Goal: Information Seeking & Learning: Learn about a topic

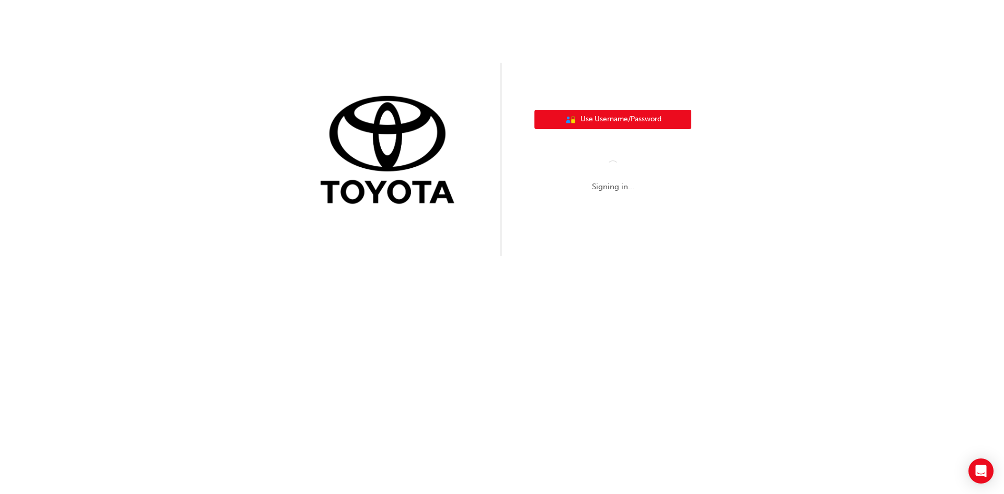
click at [660, 120] on span "Use Username/Password" at bounding box center [621, 120] width 81 height 12
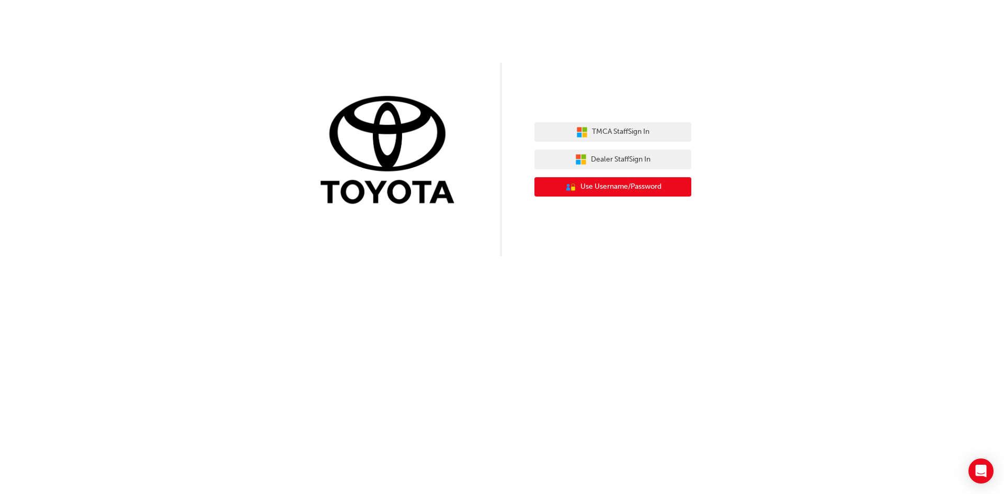
click at [659, 184] on span "Use Username/Password" at bounding box center [621, 187] width 81 height 12
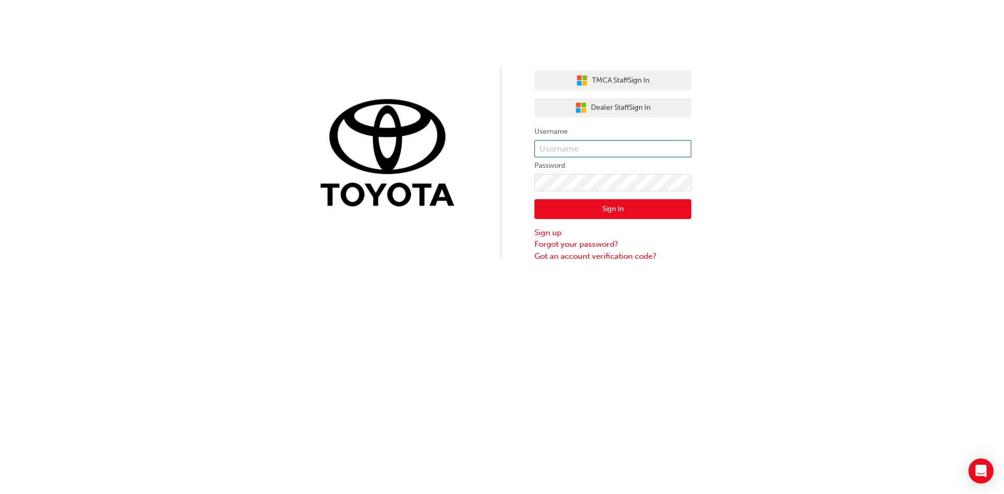
click at [596, 145] on input "text" at bounding box center [613, 149] width 157 height 18
paste input "YueQiong.Lim"
type input "YueQiong.Lim"
click at [634, 203] on button "Sign In" at bounding box center [613, 209] width 157 height 20
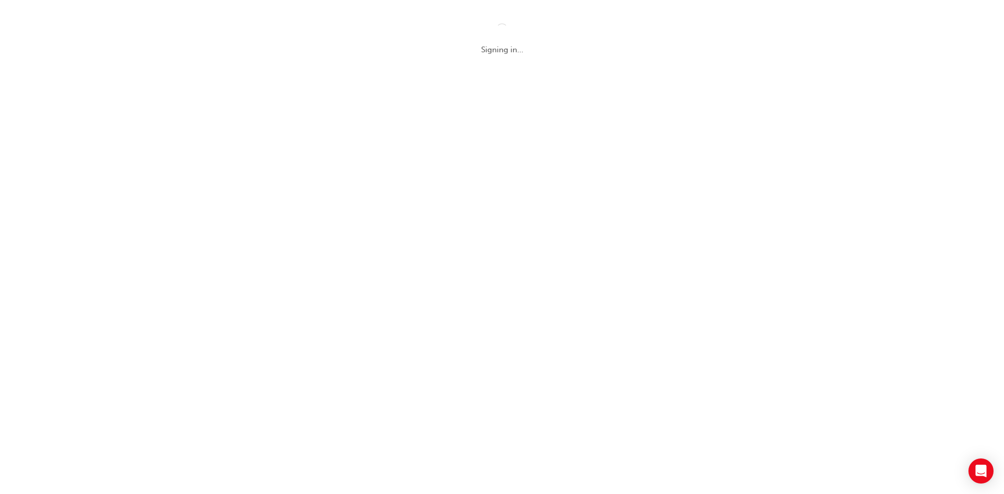
click at [0, 494] on nordpass-portal at bounding box center [0, 494] width 0 height 0
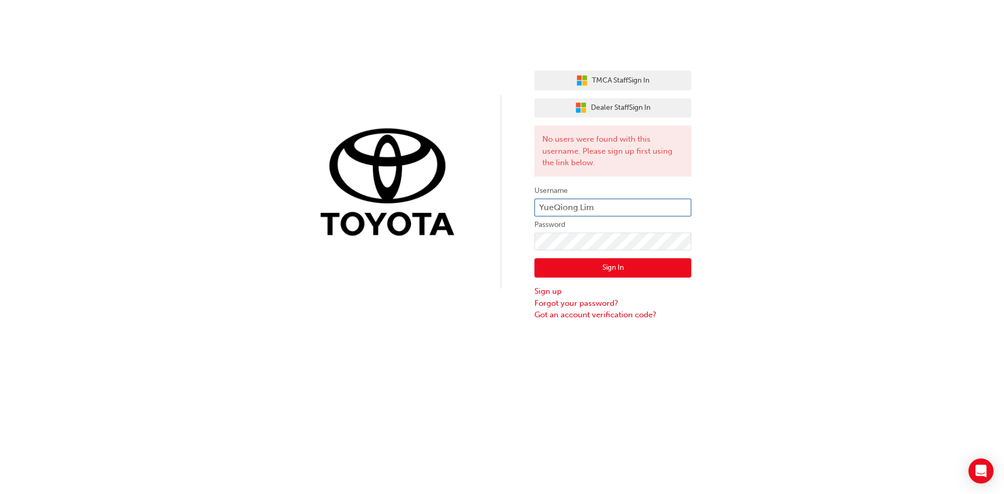
click at [543, 206] on input "YueQiong.Lim" at bounding box center [613, 208] width 157 height 18
click at [554, 208] on input "ueQiong.Lim" at bounding box center [613, 208] width 157 height 18
click at [539, 209] on input "ueiong.Lim" at bounding box center [613, 208] width 157 height 18
click at [554, 208] on input "yueiong.Lim" at bounding box center [613, 208] width 157 height 18
click at [582, 209] on input "yueqiong.Lim" at bounding box center [613, 208] width 157 height 18
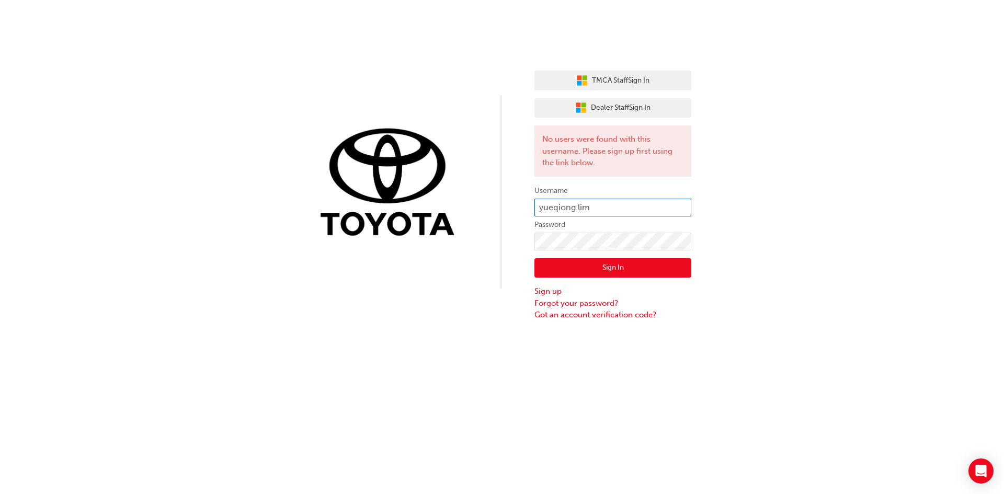
type input "yueqiong.lim"
click at [634, 269] on button "Sign In" at bounding box center [613, 268] width 157 height 20
drag, startPoint x: 623, startPoint y: 211, endPoint x: 532, endPoint y: 206, distance: 90.6
click at [532, 206] on div "TMCA Staff Sign In Dealer Staff Sign In No users were found with this username.…" at bounding box center [502, 160] width 1004 height 321
click at [759, 288] on div "TMCA Staff Sign In Dealer Staff Sign In No users were found with this username.…" at bounding box center [502, 160] width 1004 height 321
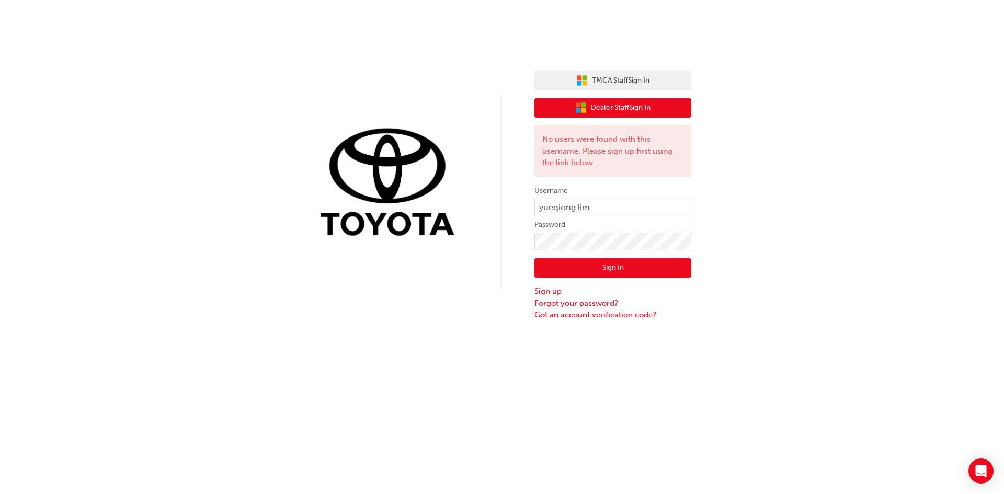
click at [624, 108] on span "Dealer Staff Sign In" at bounding box center [621, 108] width 60 height 12
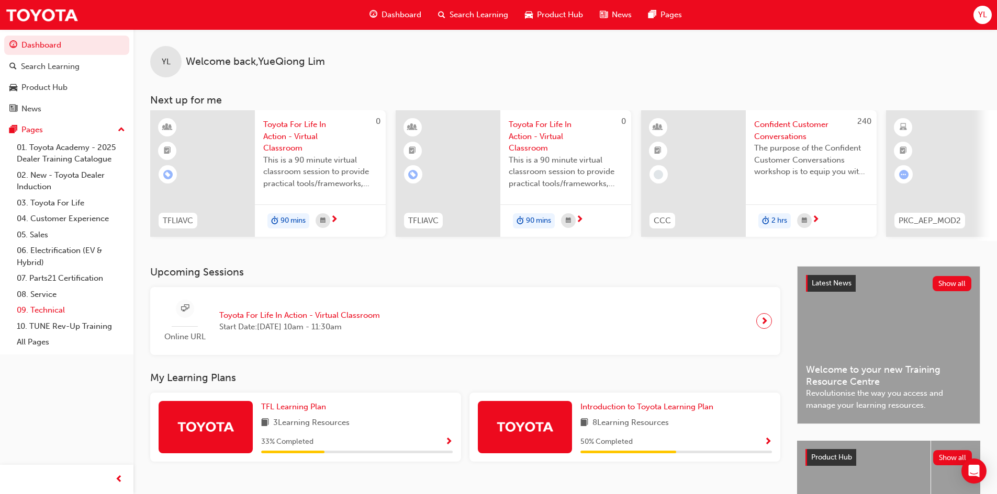
click at [52, 309] on link "09. Technical" at bounding box center [71, 310] width 117 height 16
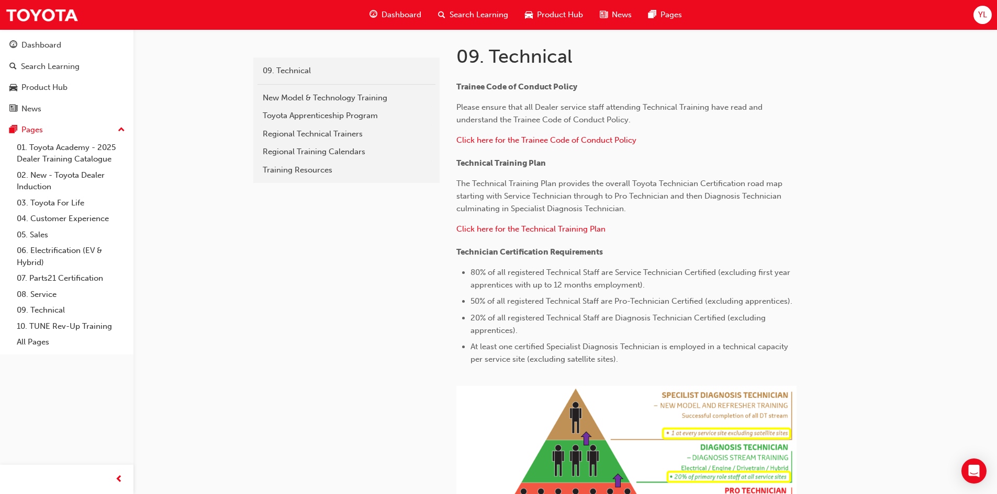
scroll to position [210, 0]
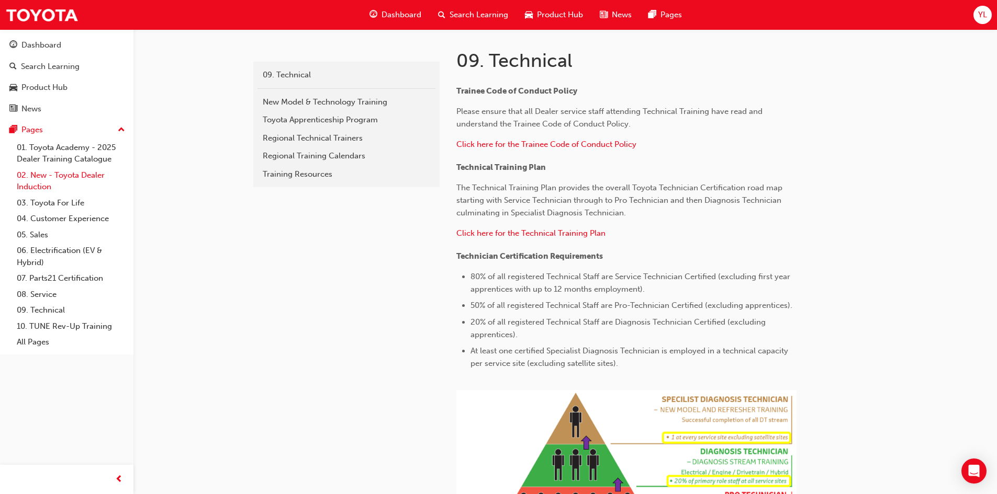
click at [77, 175] on link "02. New - Toyota Dealer Induction" at bounding box center [71, 181] width 117 height 28
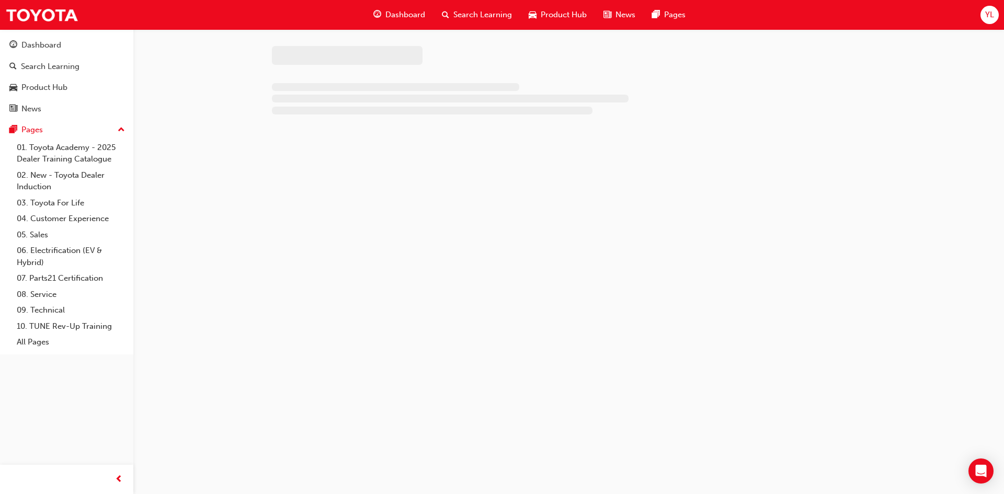
click at [123, 127] on span "up-icon" at bounding box center [121, 130] width 7 height 14
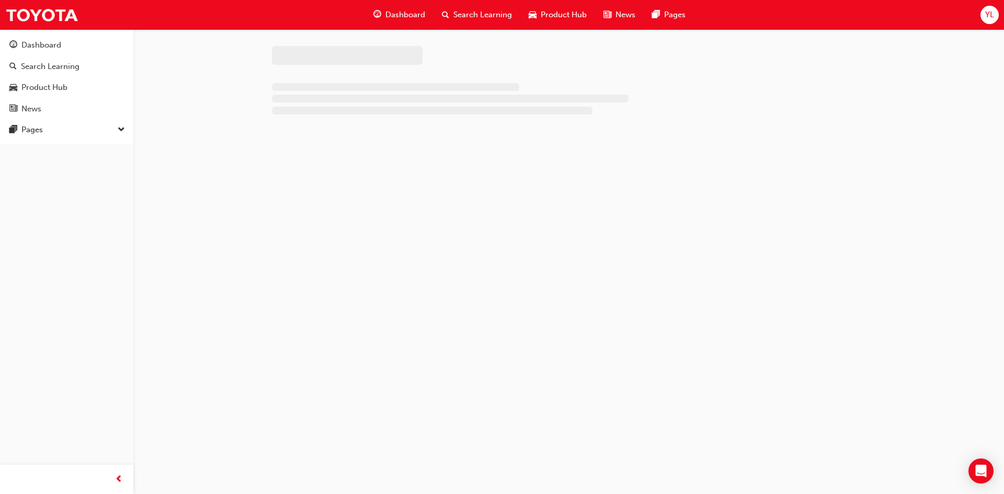
click at [123, 127] on span "down-icon" at bounding box center [121, 130] width 7 height 14
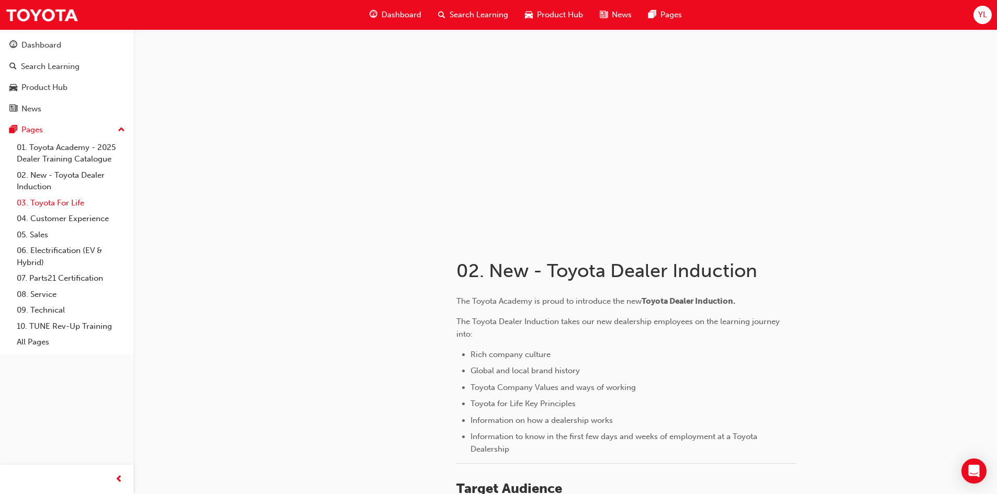
click at [61, 202] on link "03. Toyota For Life" at bounding box center [71, 203] width 117 height 16
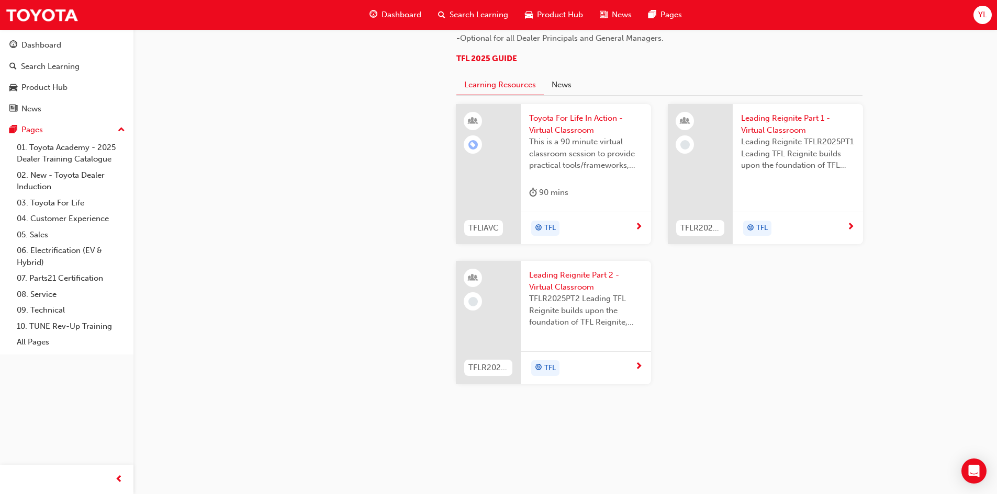
scroll to position [1094, 0]
click at [55, 251] on link "06. Electrification (EV & Hybrid)" at bounding box center [71, 257] width 117 height 28
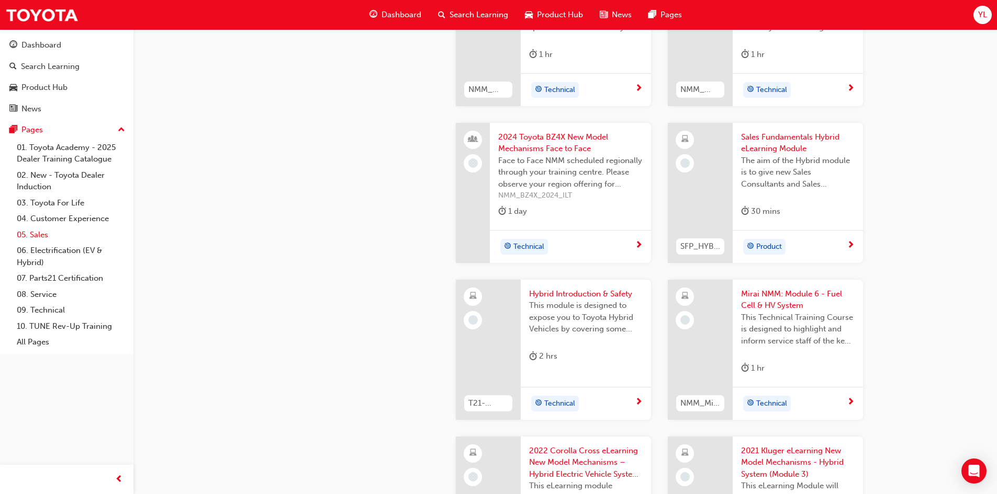
scroll to position [1046, 0]
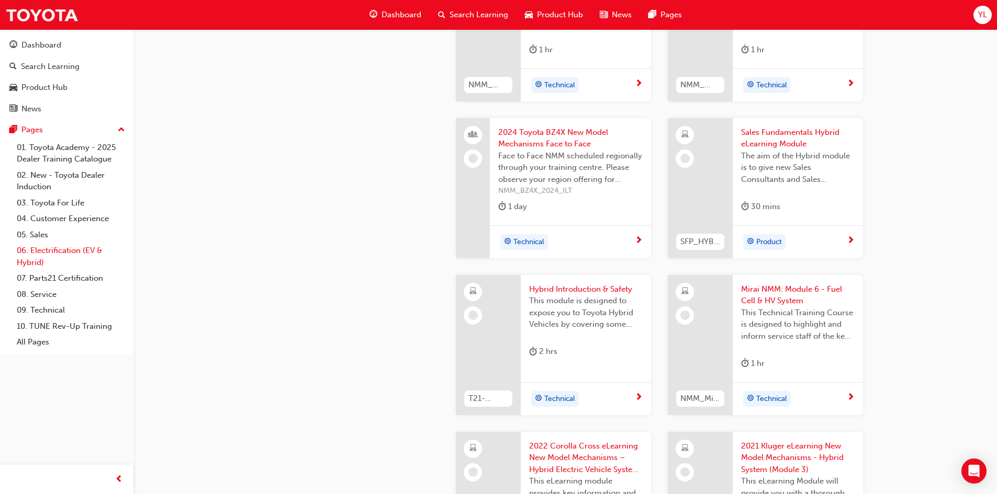
click at [83, 251] on link "06. Electrification (EV & Hybrid)" at bounding box center [71, 257] width 117 height 28
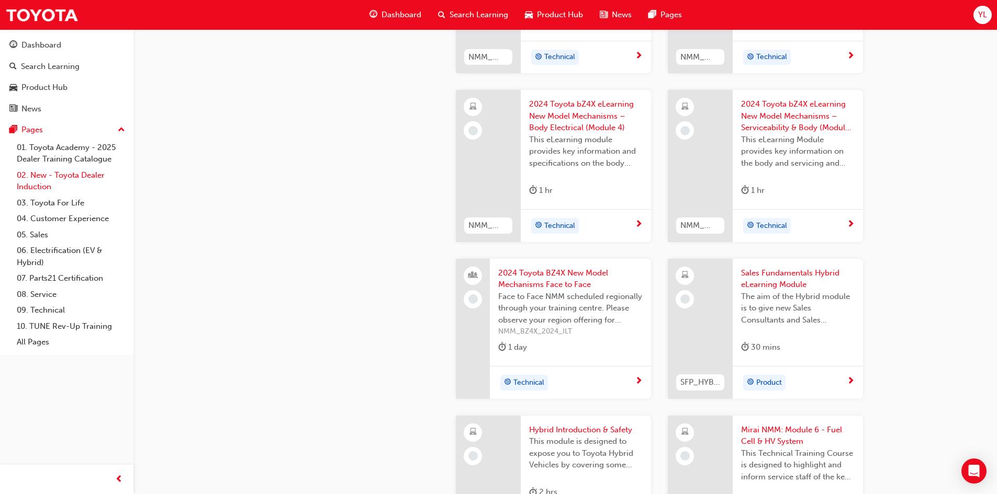
scroll to position [889, 0]
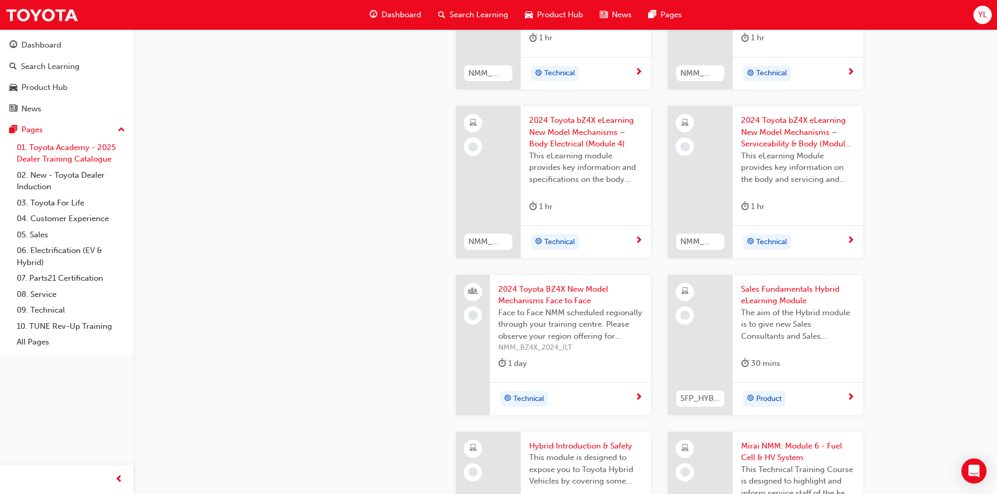
click at [55, 158] on link "01. Toyota Academy - 2025 Dealer Training Catalogue" at bounding box center [71, 154] width 117 height 28
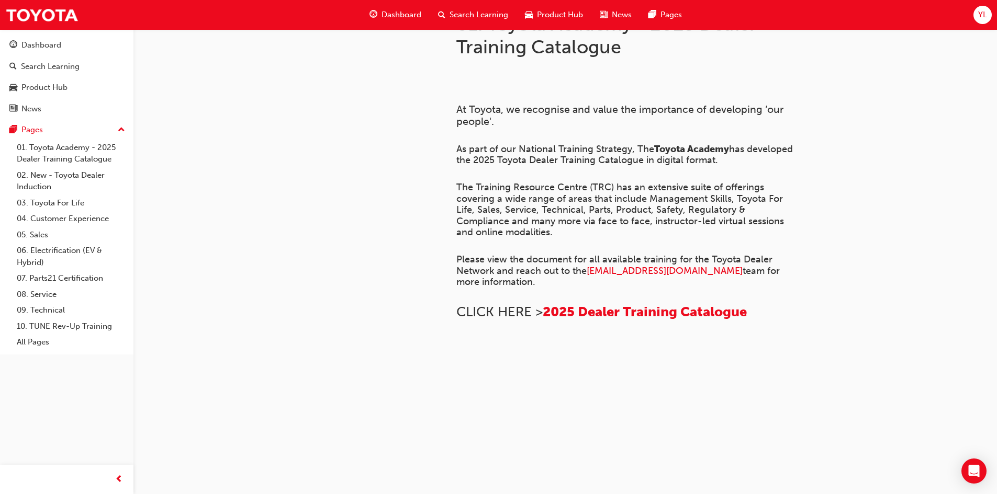
scroll to position [122, 0]
click at [82, 176] on link "02. New - Toyota Dealer Induction" at bounding box center [71, 181] width 117 height 28
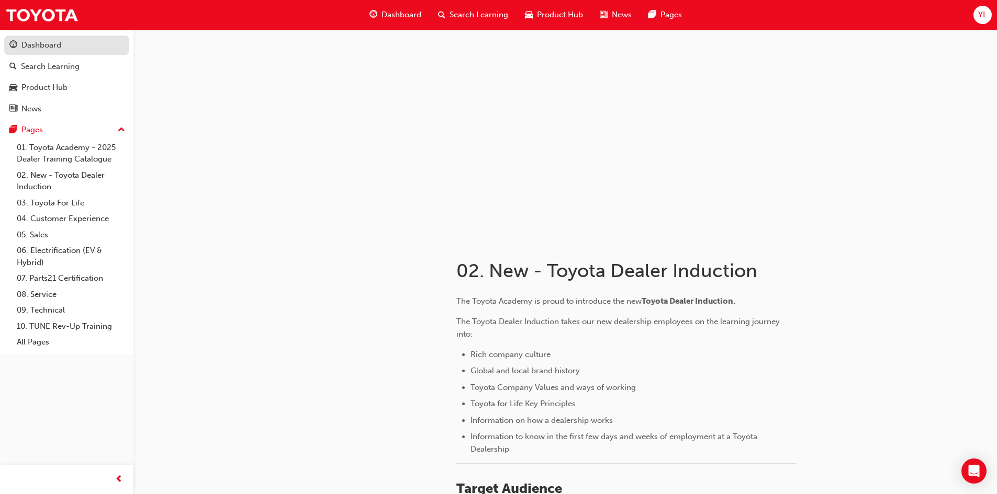
click at [50, 47] on div "Dashboard" at bounding box center [41, 45] width 40 height 12
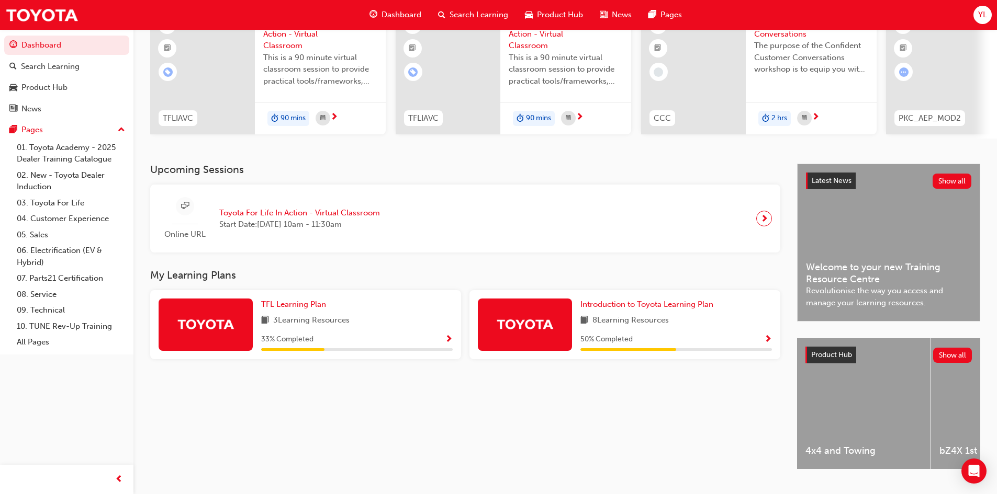
scroll to position [105, 0]
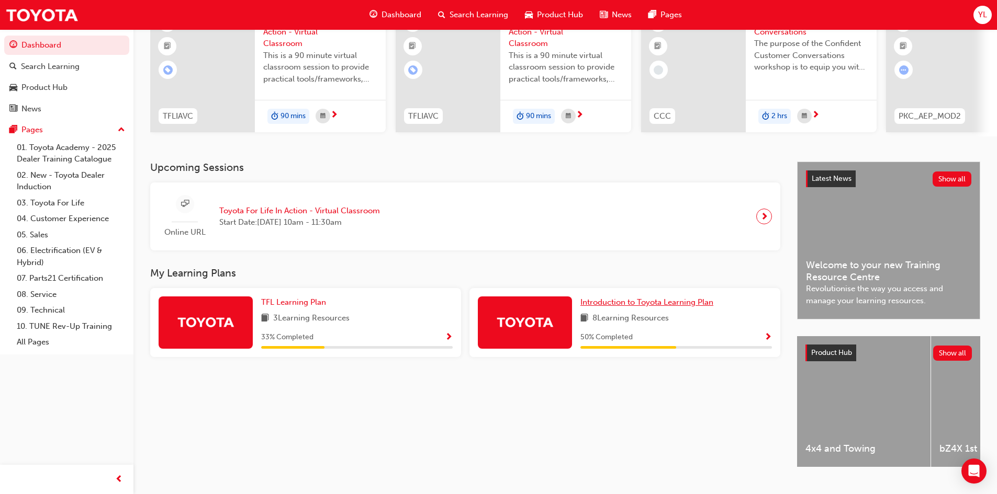
click at [692, 307] on span "Introduction to Toyota Learning Plan" at bounding box center [646, 302] width 133 height 9
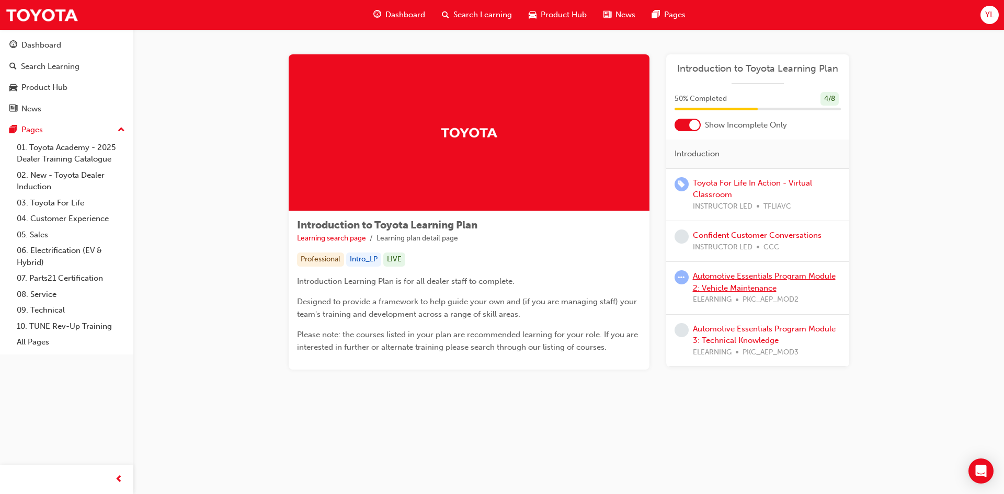
click at [797, 280] on link "Automotive Essentials Program Module 2: Vehicle Maintenance" at bounding box center [764, 282] width 143 height 21
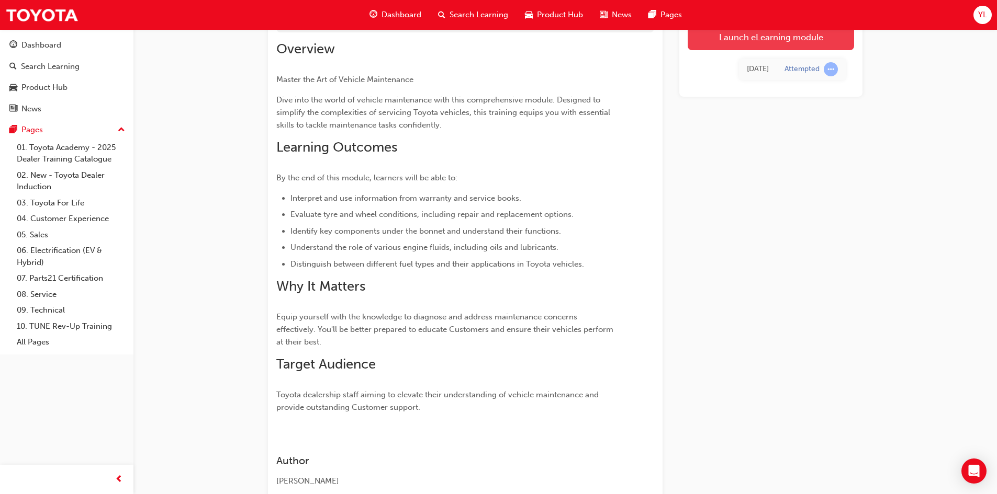
scroll to position [105, 0]
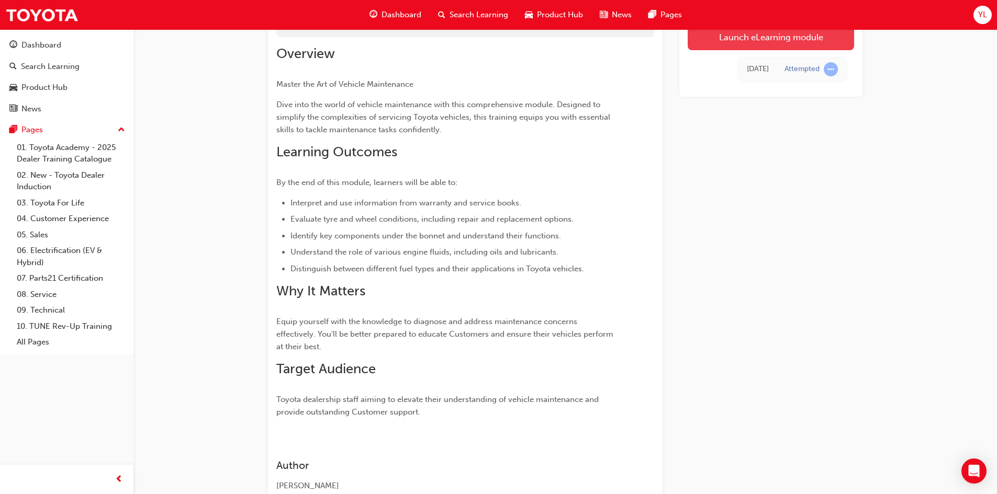
click at [795, 41] on link "Launch eLearning module" at bounding box center [770, 37] width 166 height 26
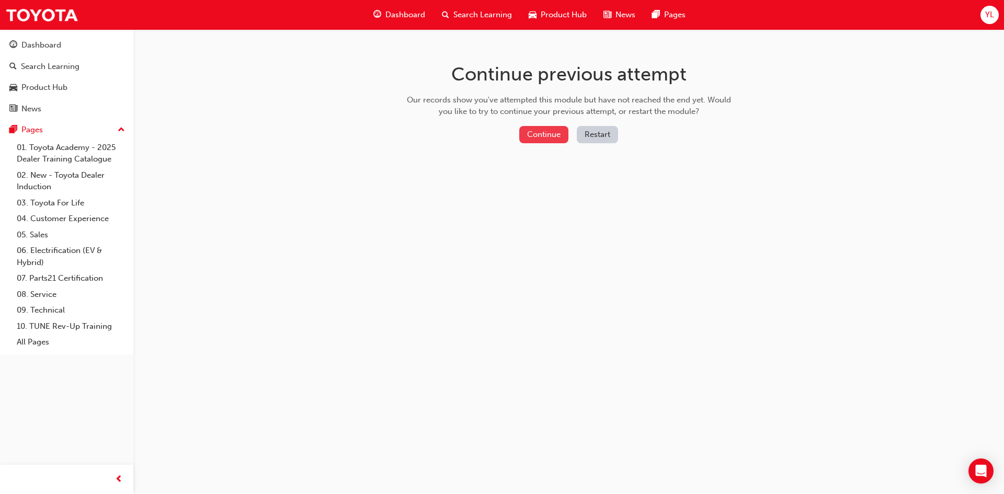
click at [544, 142] on button "Continue" at bounding box center [544, 134] width 49 height 17
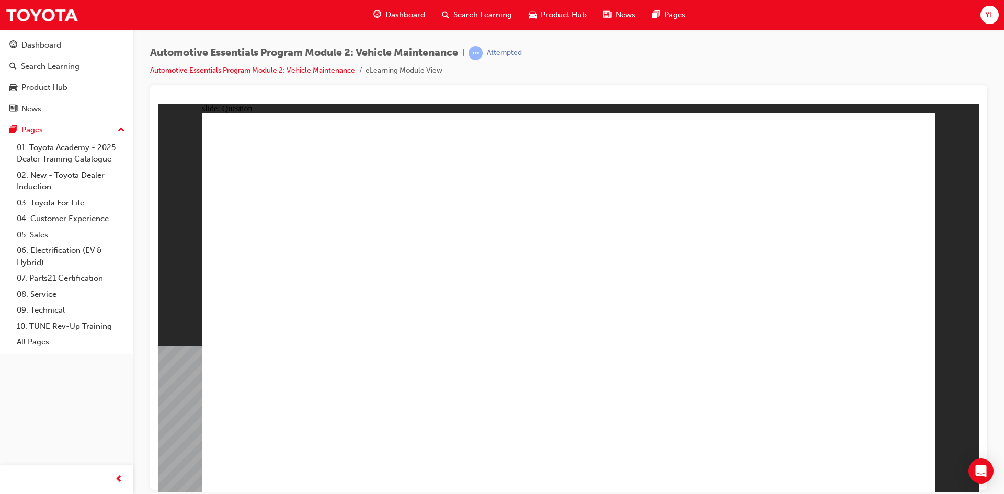
drag, startPoint x: 759, startPoint y: 334, endPoint x: 757, endPoint y: 350, distance: 15.8
radio input "true"
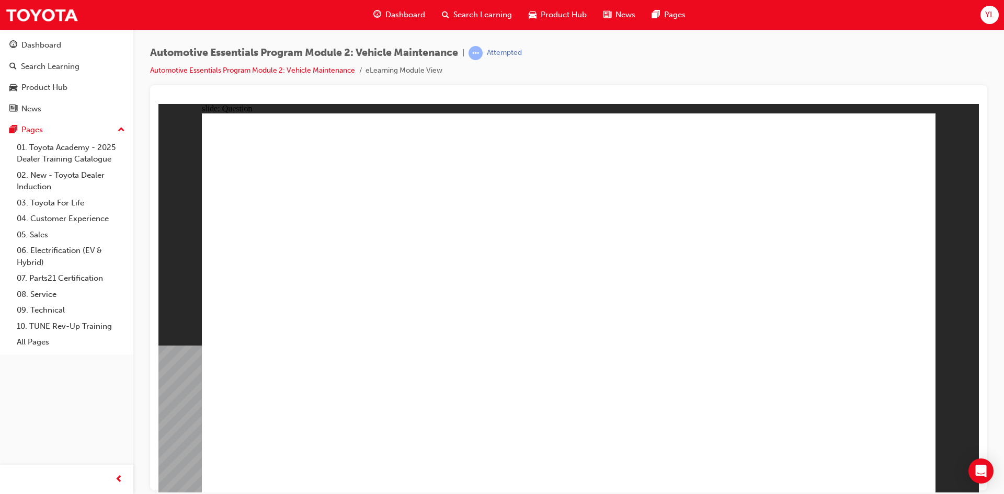
radio input "true"
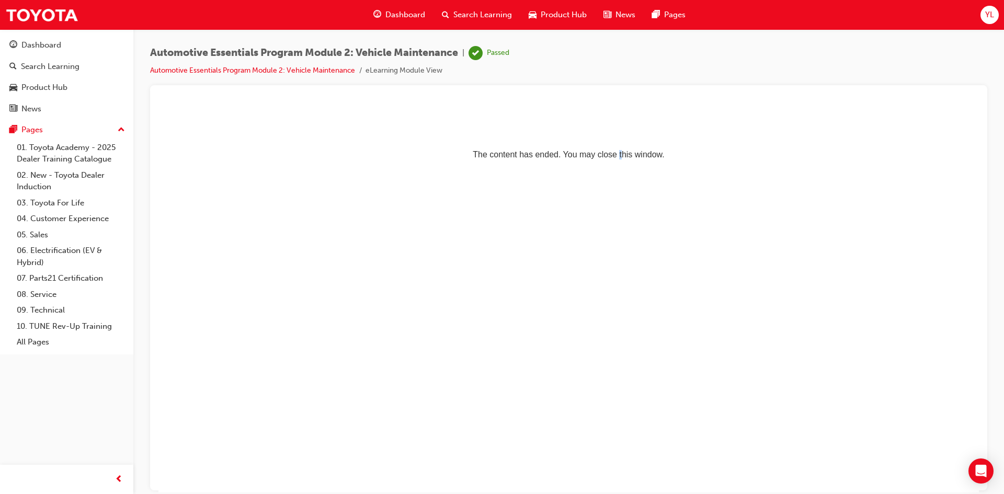
drag, startPoint x: 614, startPoint y: 155, endPoint x: 575, endPoint y: 151, distance: 38.9
click at [614, 155] on p "The content has ended. You may close this window." at bounding box center [569, 135] width 812 height 47
click at [409, 72] on li "eLearning Module View" at bounding box center [404, 71] width 77 height 12
click at [725, 167] on html "The content has ended. You may close this window." at bounding box center [569, 136] width 821 height 64
click at [62, 48] on div "Dashboard" at bounding box center [66, 45] width 115 height 13
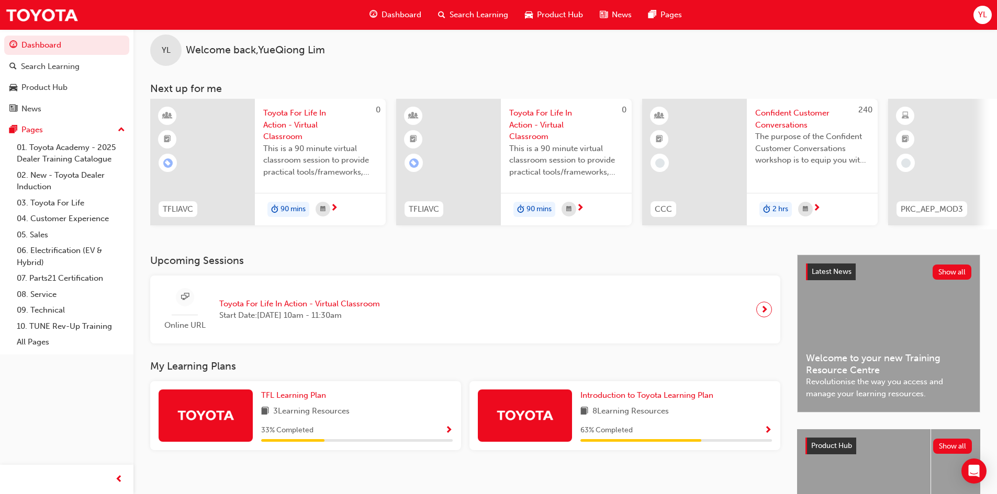
scroll to position [52, 0]
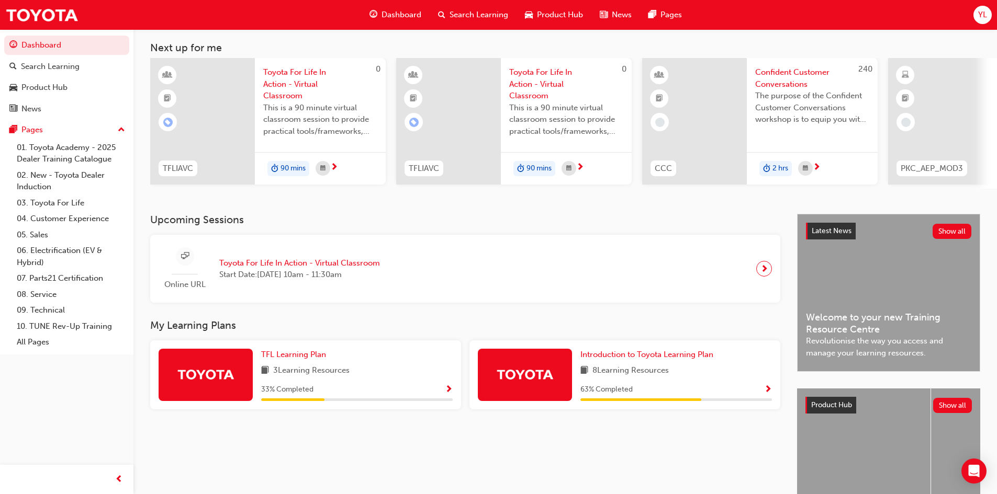
click at [725, 378] on div "8 Learning Resources" at bounding box center [675, 371] width 191 height 13
click at [771, 389] on span "Show Progress" at bounding box center [768, 390] width 8 height 9
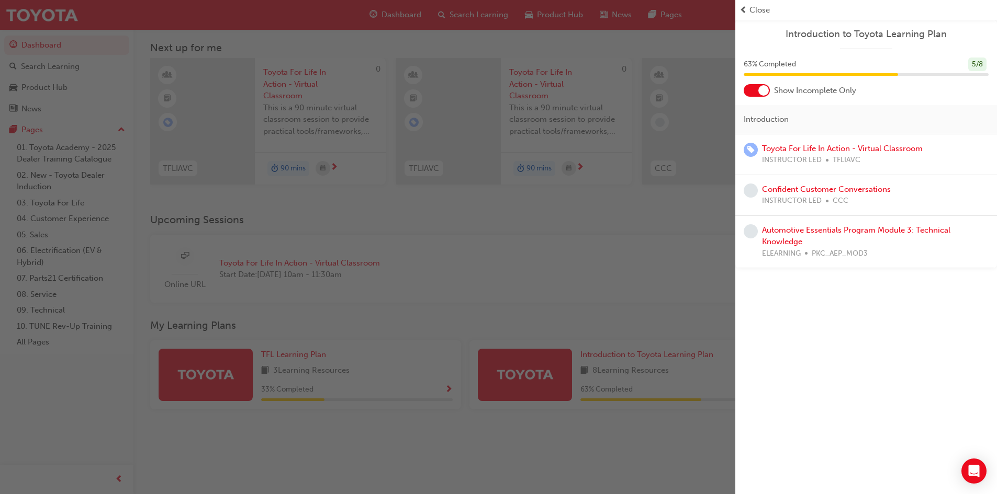
click at [869, 195] on div "INSTRUCTOR LED CCC" at bounding box center [826, 201] width 129 height 12
click at [869, 190] on link "Confident Customer Conversations" at bounding box center [826, 189] width 129 height 9
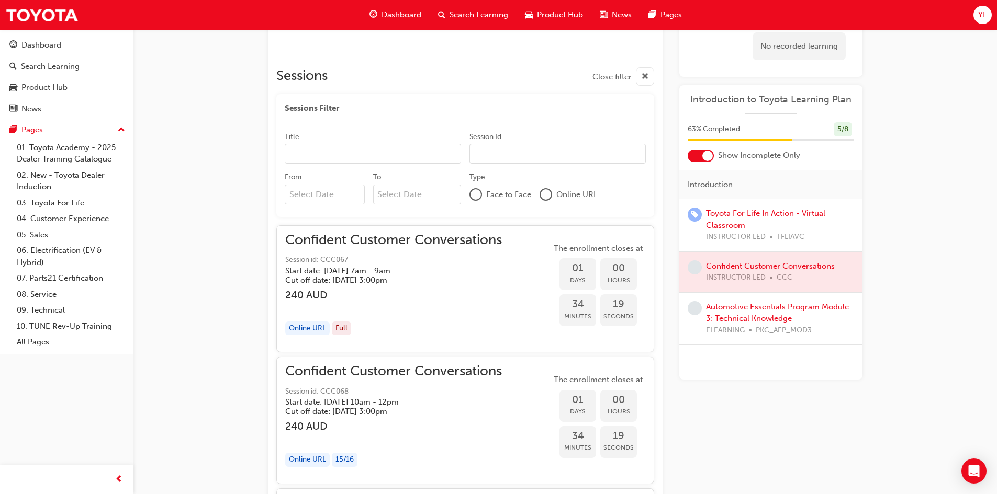
scroll to position [750, 0]
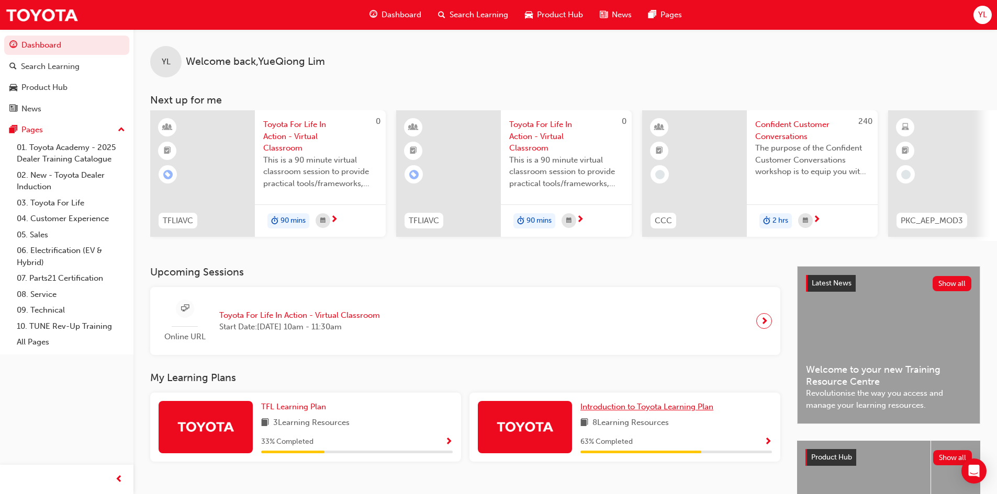
click at [673, 410] on span "Introduction to Toyota Learning Plan" at bounding box center [646, 406] width 133 height 9
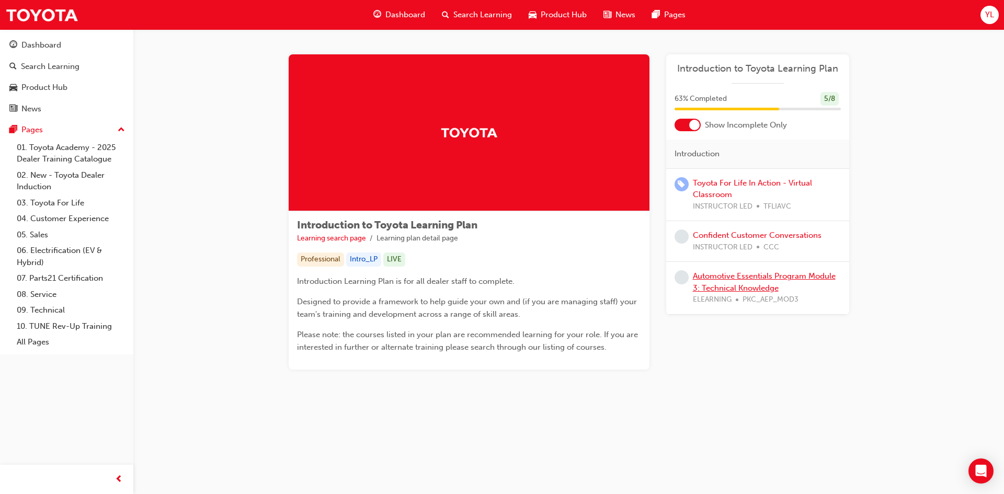
click at [769, 279] on link "Automotive Essentials Program Module 3: Technical Knowledge" at bounding box center [764, 282] width 143 height 21
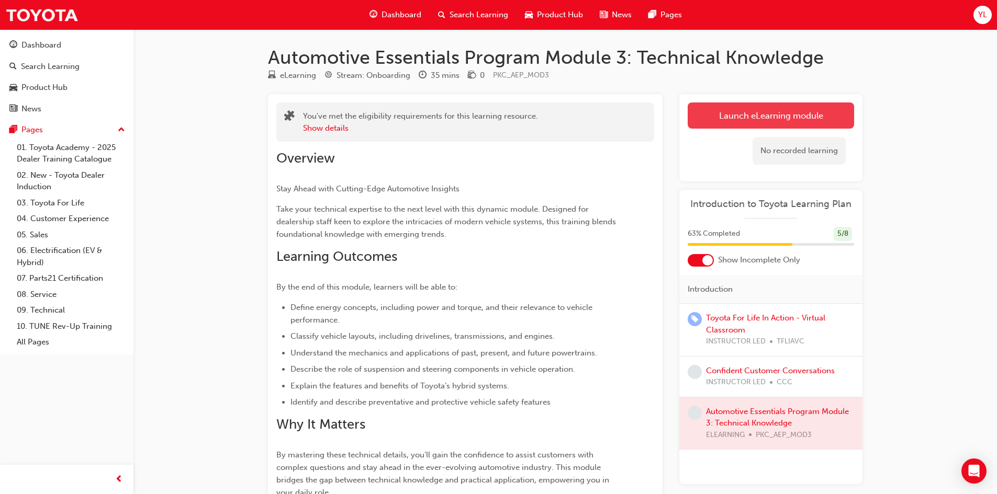
click at [742, 118] on link "Launch eLearning module" at bounding box center [770, 116] width 166 height 26
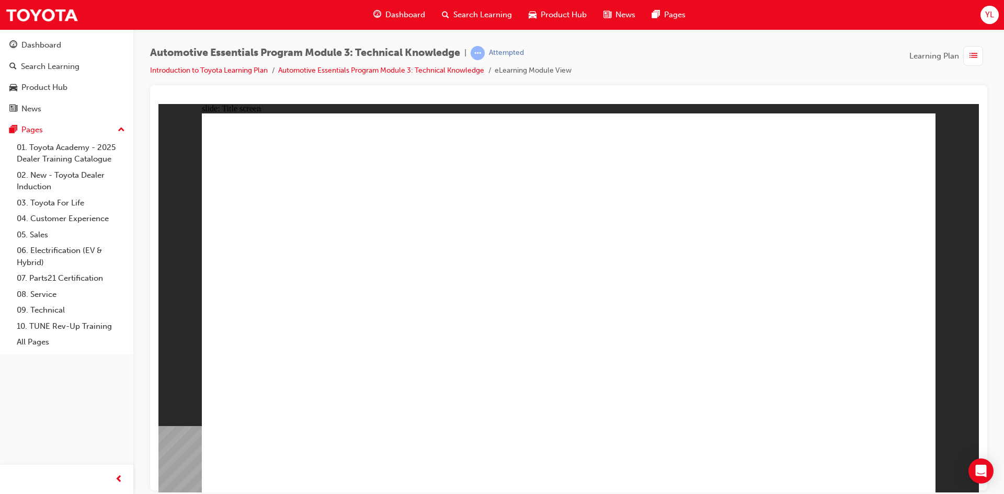
click at [981, 59] on div "button" at bounding box center [974, 56] width 20 height 20
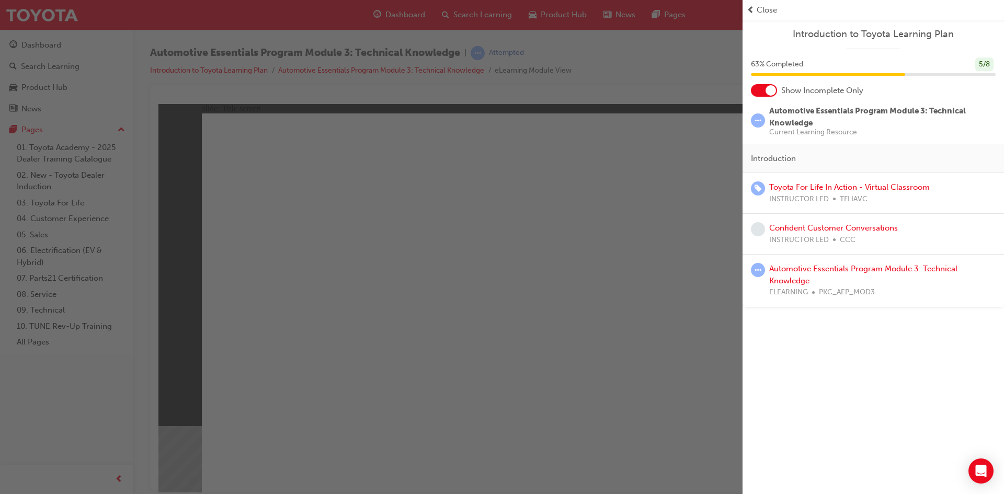
click at [772, 89] on div at bounding box center [771, 90] width 10 height 10
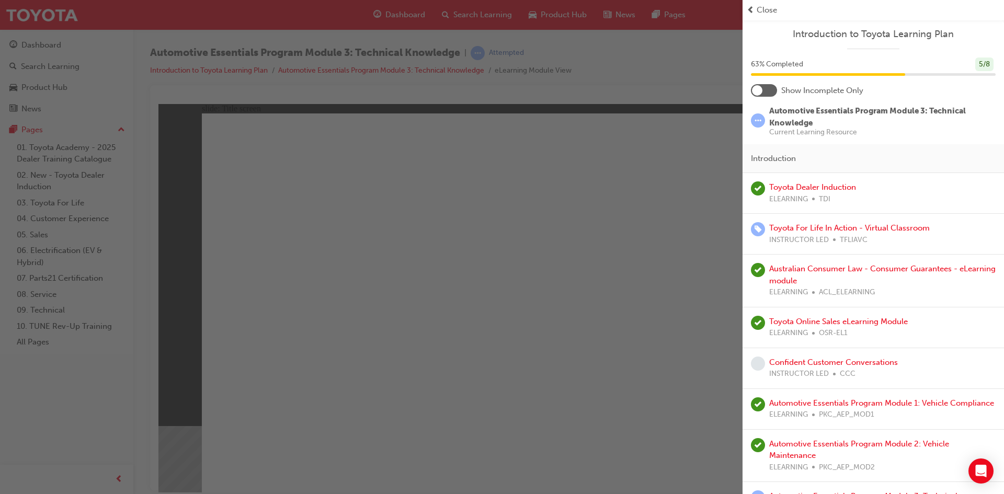
click at [757, 92] on div at bounding box center [757, 90] width 10 height 10
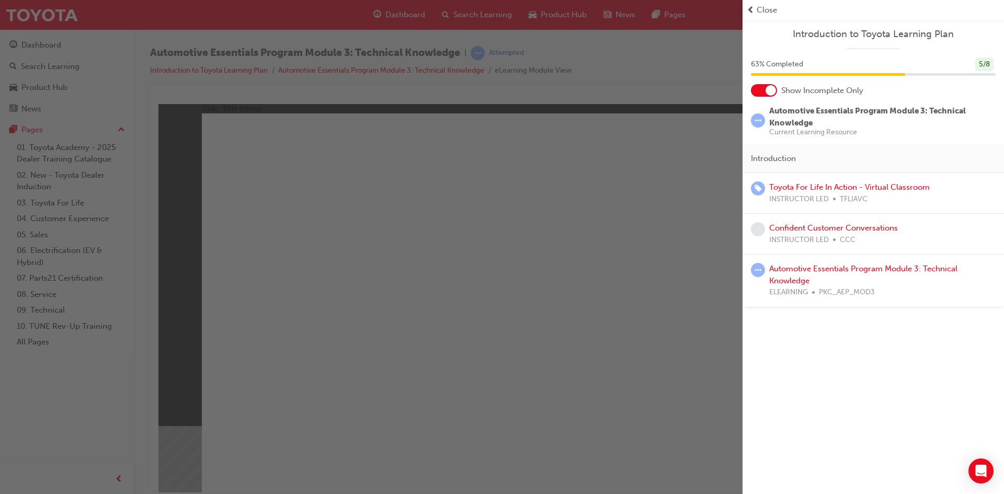
click at [770, 93] on div at bounding box center [771, 90] width 10 height 10
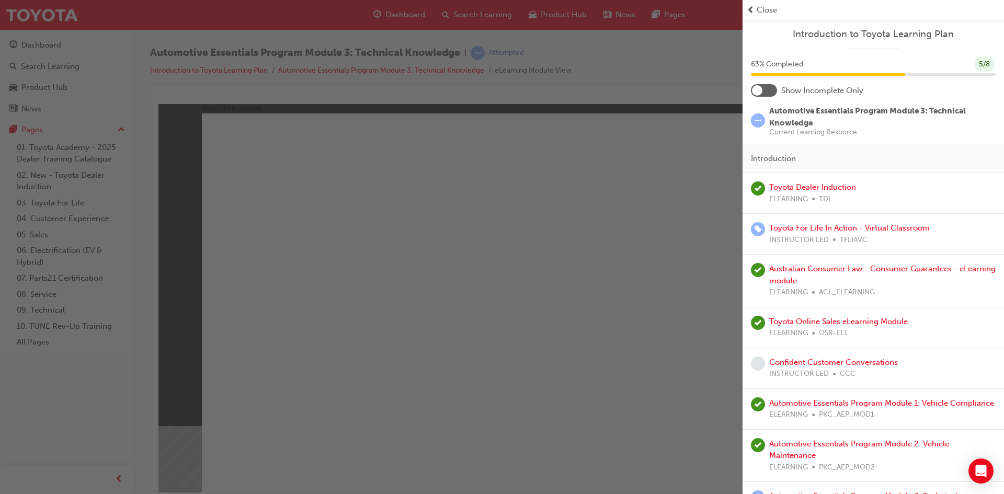
click at [751, 10] on span "prev-icon" at bounding box center [751, 10] width 8 height 12
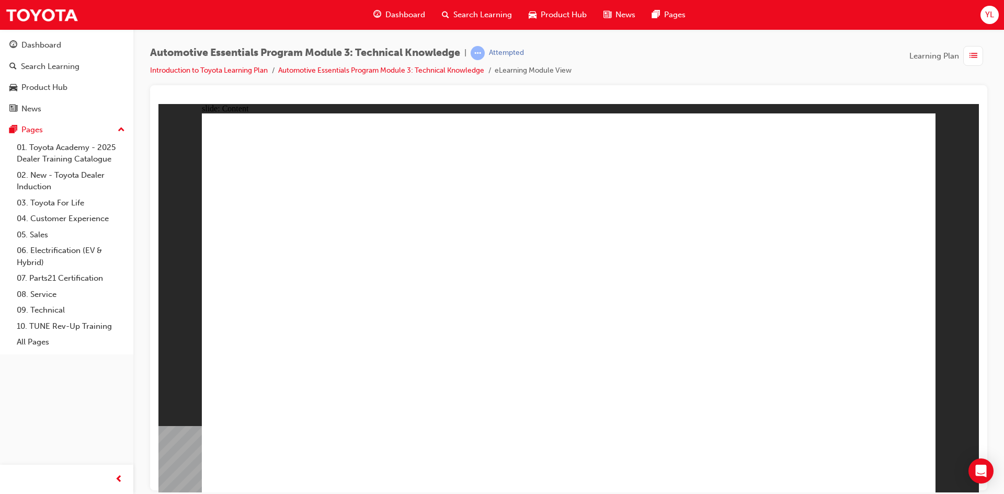
drag, startPoint x: 652, startPoint y: 301, endPoint x: 793, endPoint y: 241, distance: 152.4
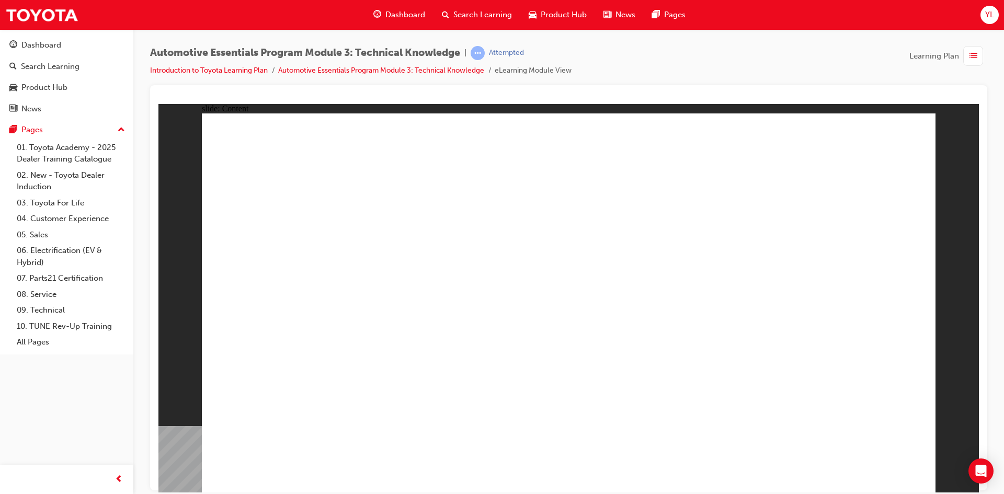
drag, startPoint x: 442, startPoint y: 410, endPoint x: 607, endPoint y: 397, distance: 165.8
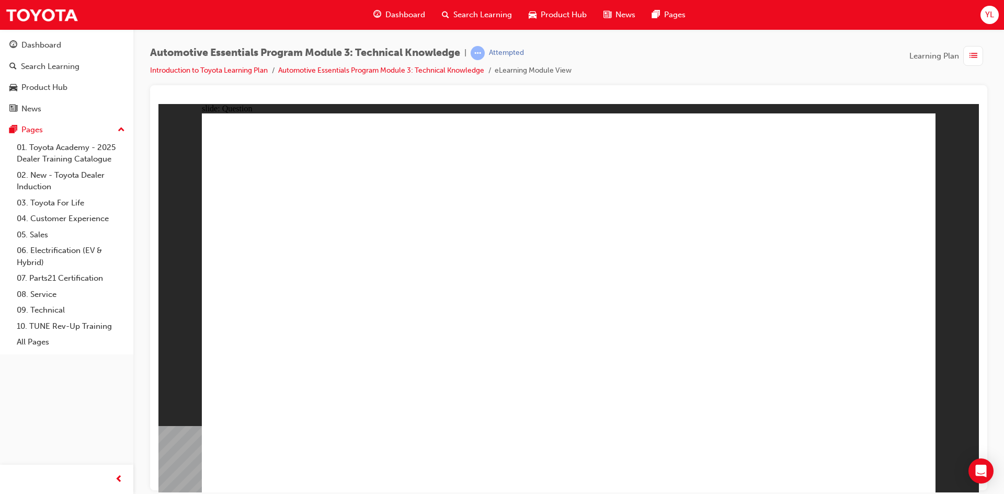
radio input "true"
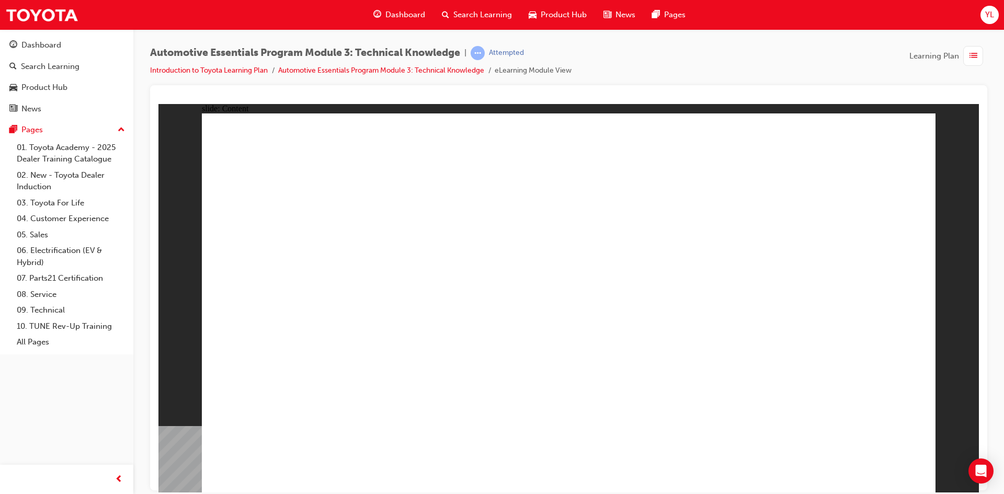
radio input "true"
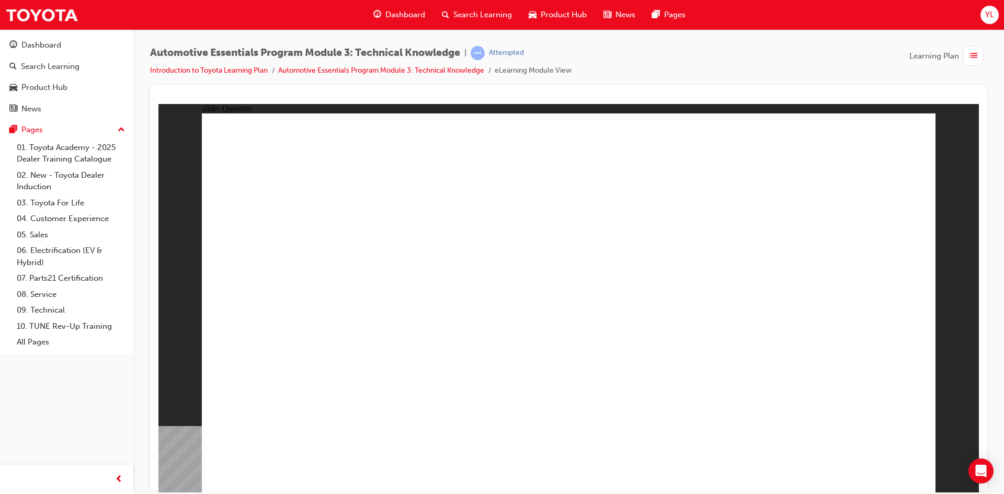
radio input "true"
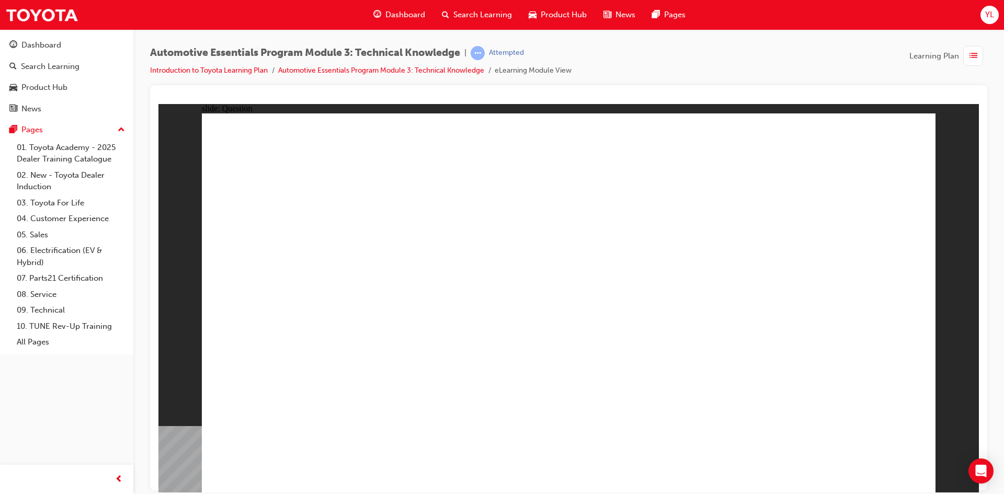
radio input "true"
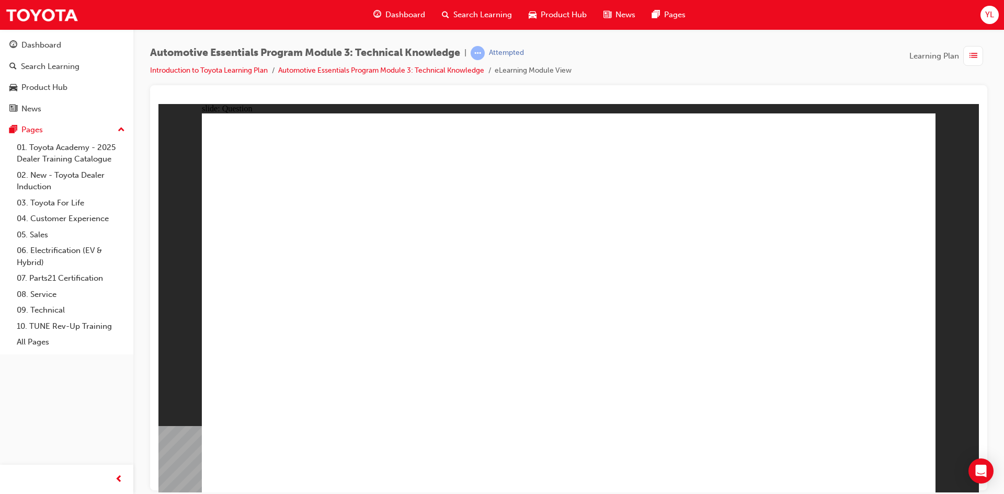
radio input "true"
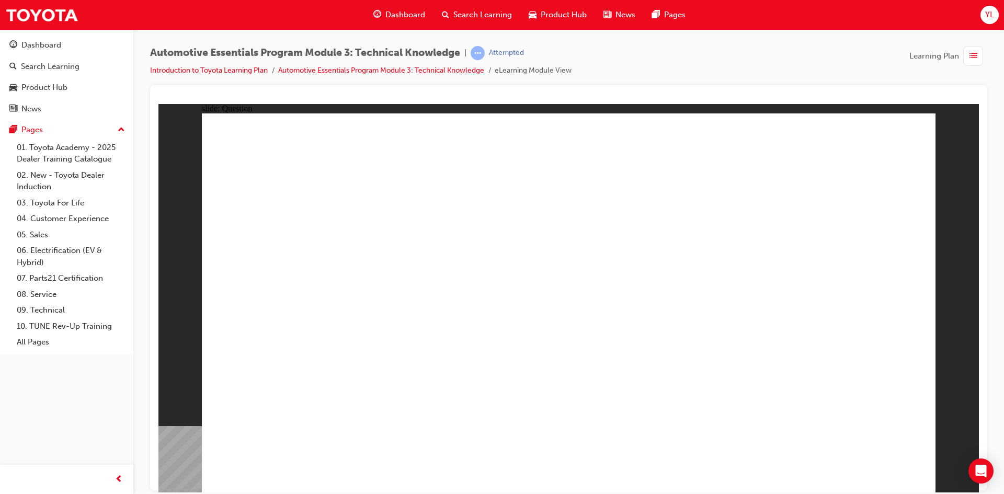
drag, startPoint x: 781, startPoint y: 222, endPoint x: 804, endPoint y: 234, distance: 25.5
radio input "true"
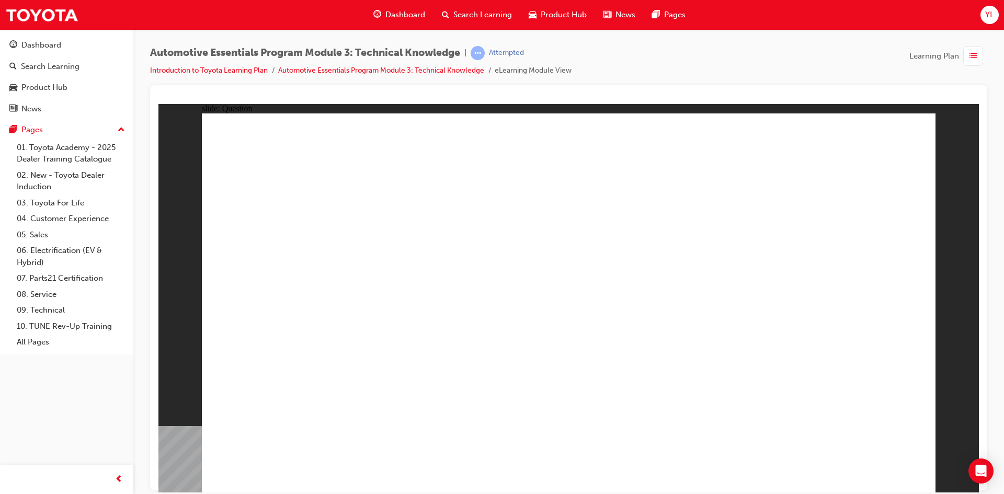
drag, startPoint x: 771, startPoint y: 284, endPoint x: 787, endPoint y: 330, distance: 49.5
radio input "true"
drag, startPoint x: 721, startPoint y: 262, endPoint x: 793, endPoint y: 330, distance: 99.2
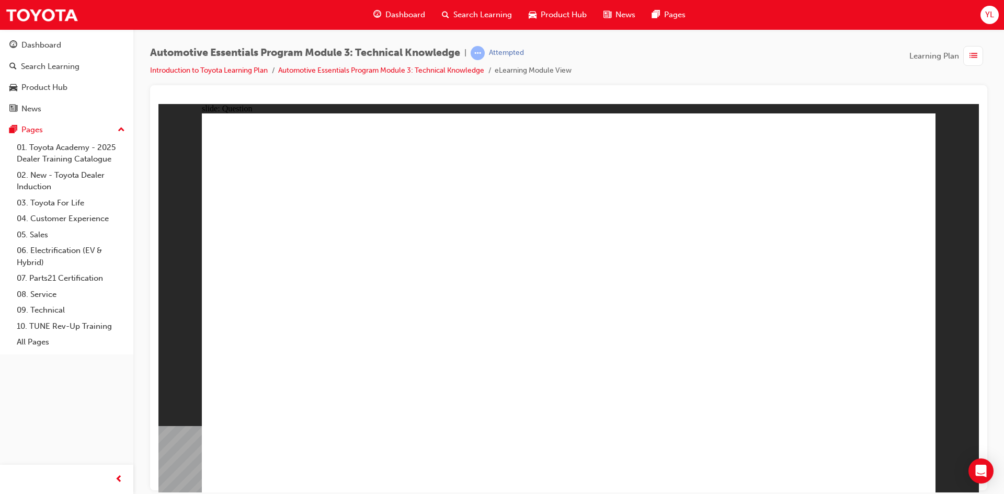
radio input "true"
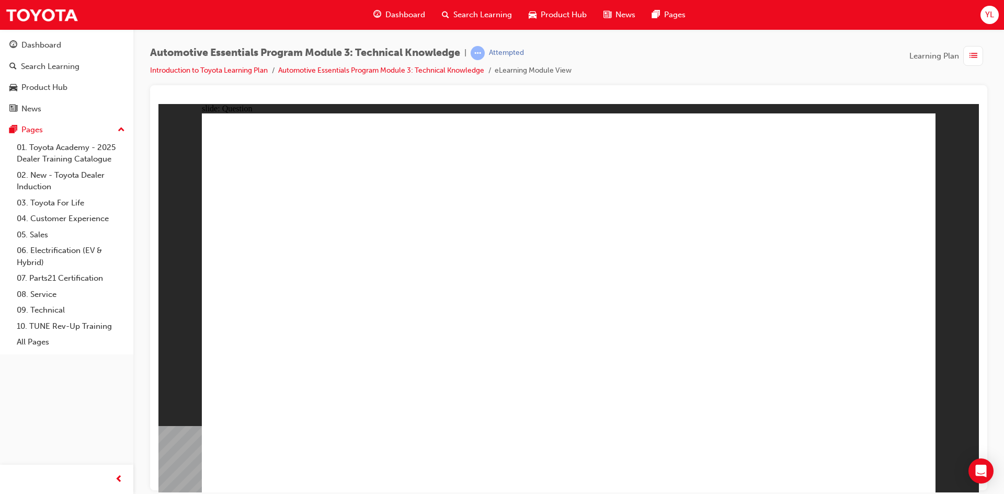
radio input "true"
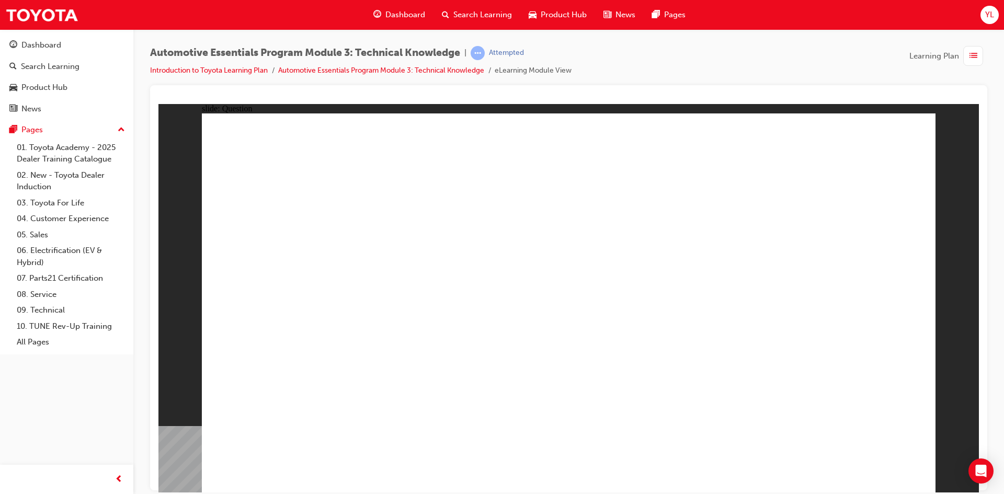
radio input "true"
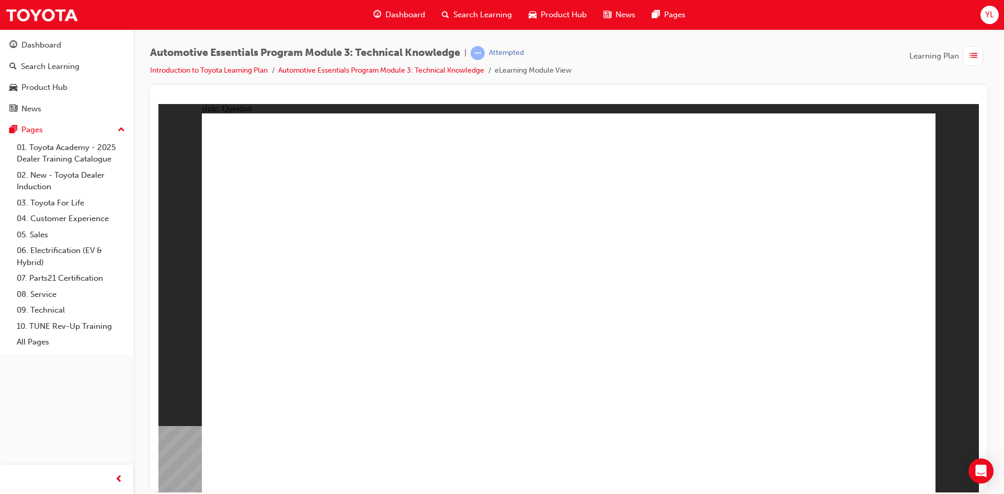
drag, startPoint x: 755, startPoint y: 284, endPoint x: 788, endPoint y: 348, distance: 72.3
radio input "false"
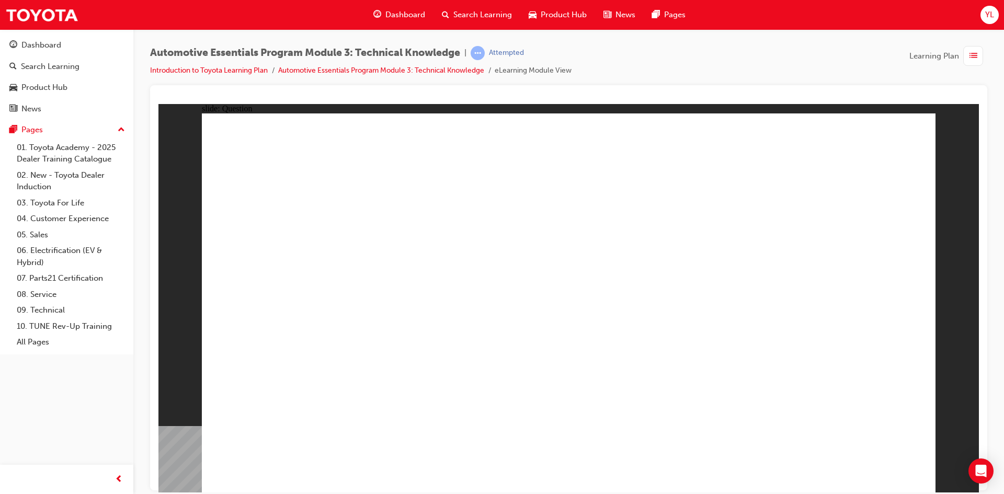
radio input "true"
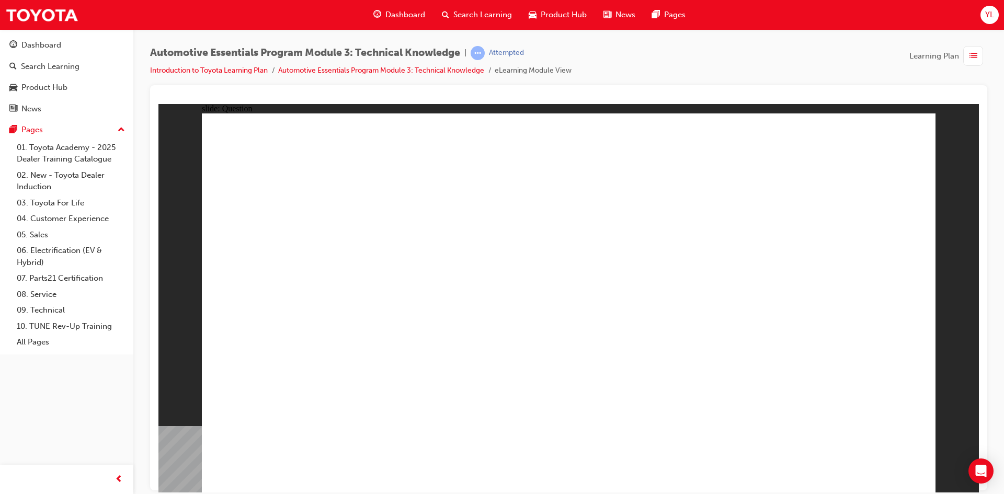
radio input "true"
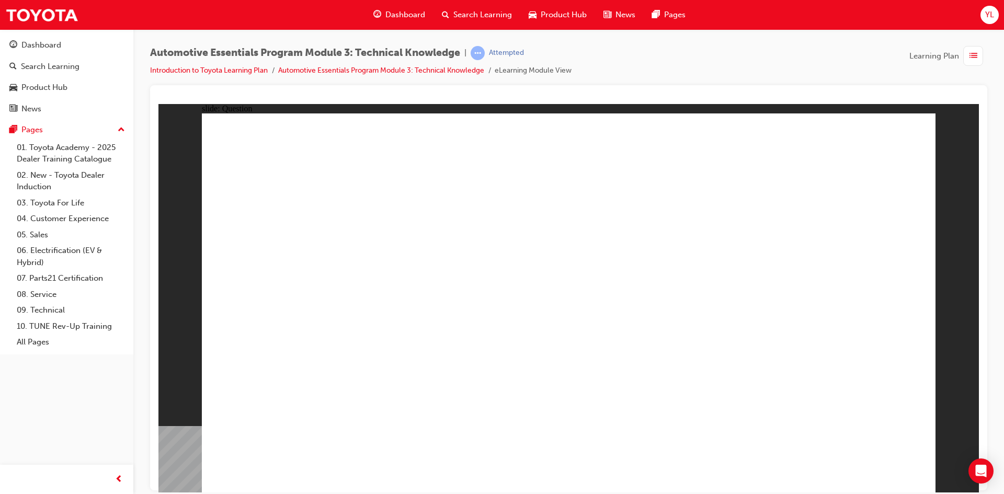
radio input "true"
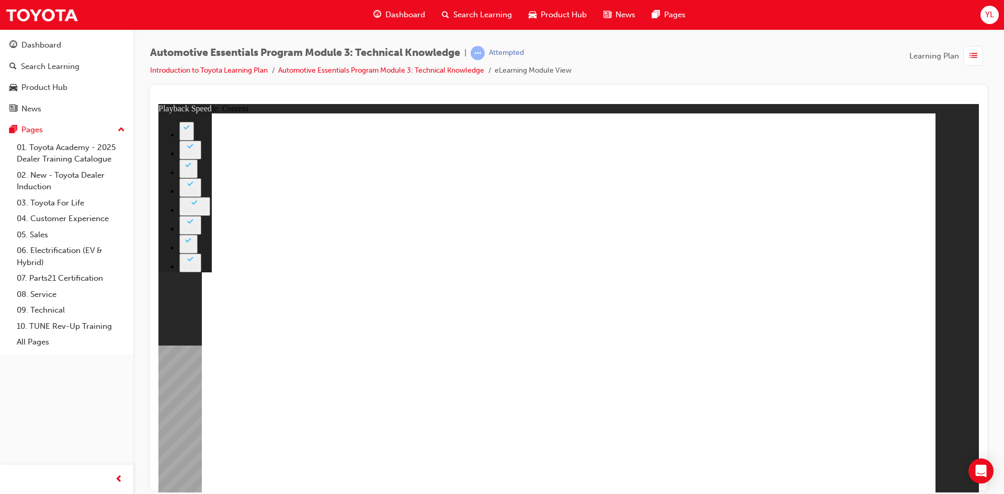
type input "214"
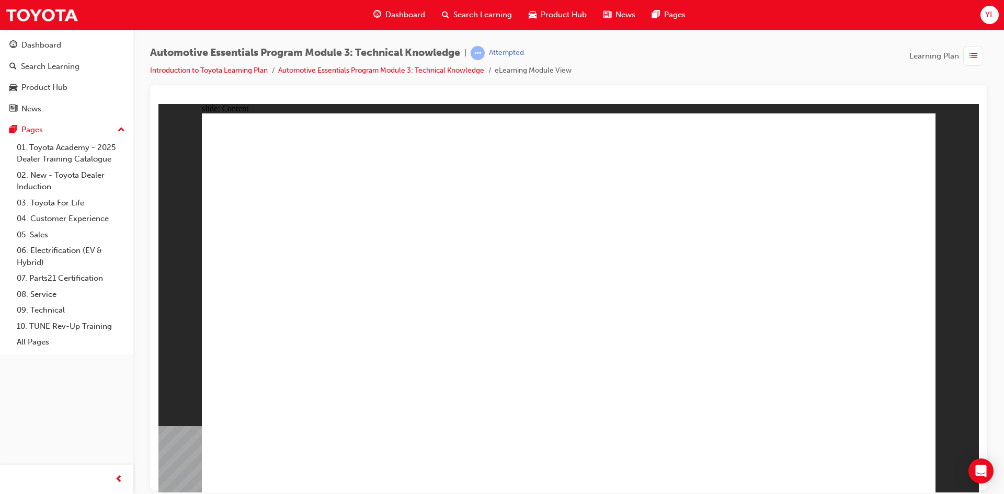
drag, startPoint x: 895, startPoint y: 146, endPoint x: 912, endPoint y: 311, distance: 165.6
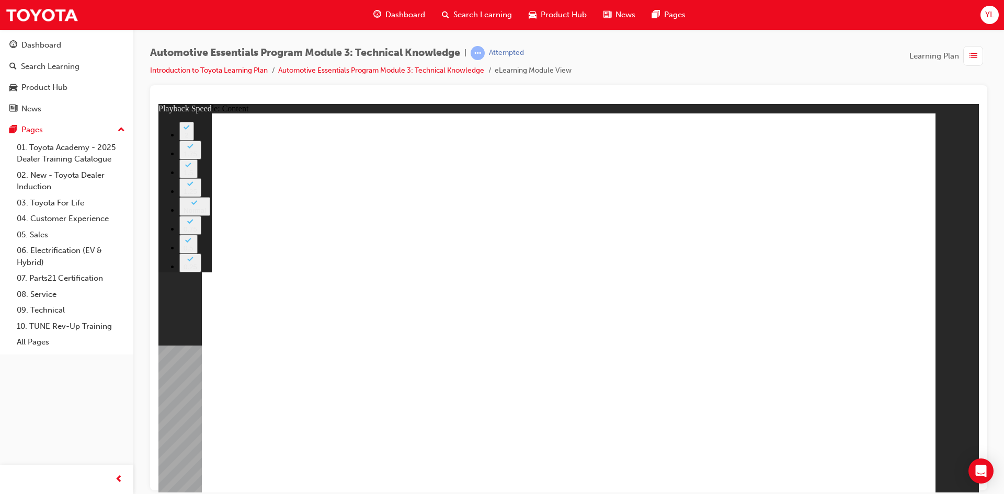
type input "4"
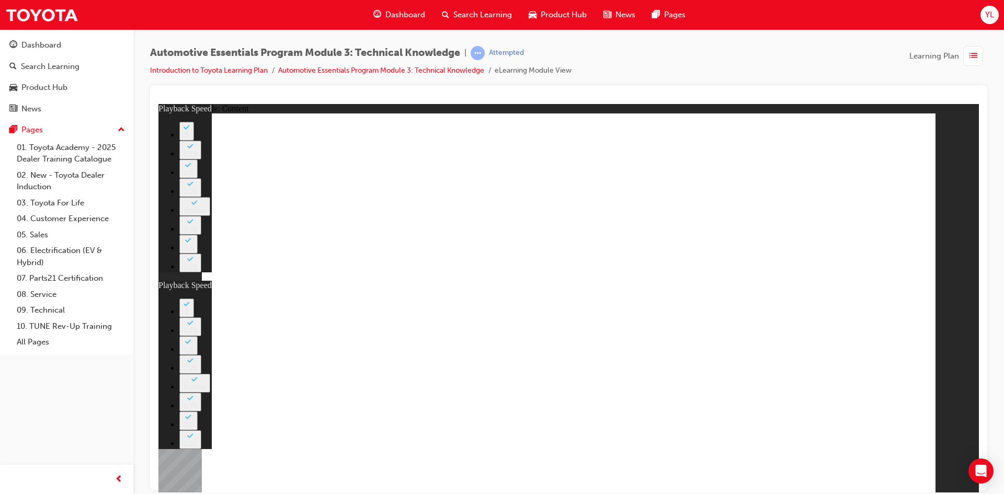
type input "1"
type input "4"
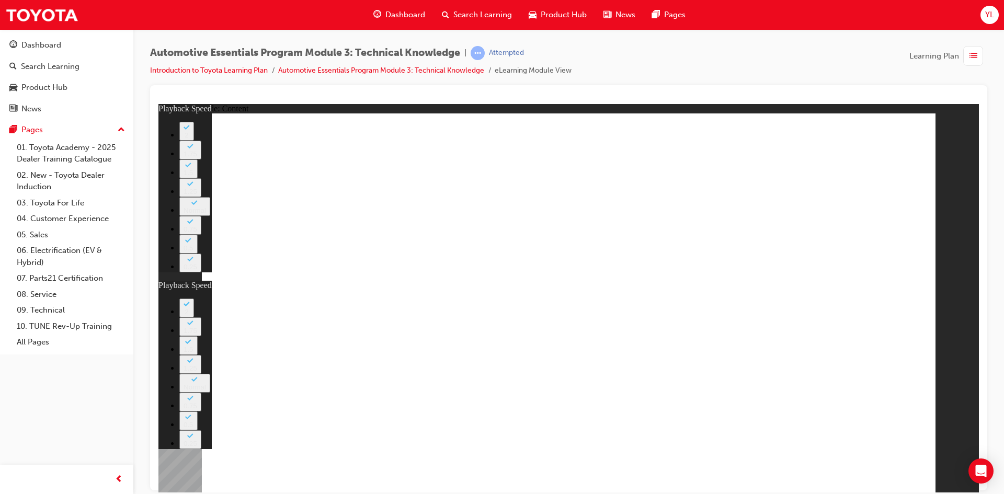
type input "1"
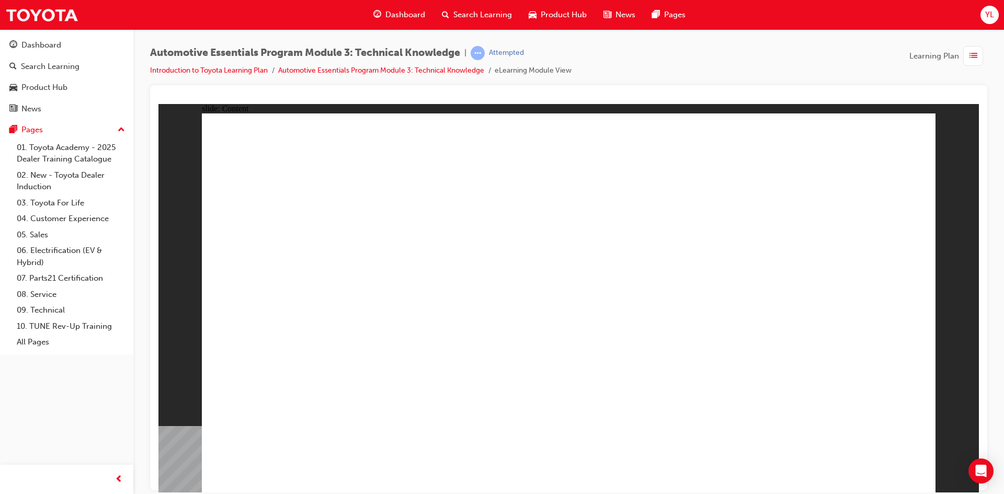
drag, startPoint x: 385, startPoint y: 410, endPoint x: 401, endPoint y: 412, distance: 16.8
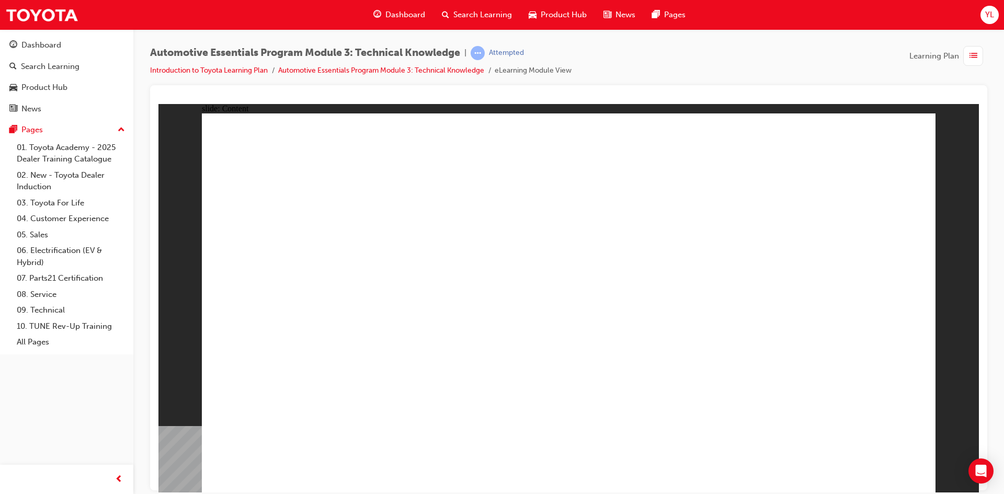
drag, startPoint x: 890, startPoint y: 141, endPoint x: 896, endPoint y: 198, distance: 56.8
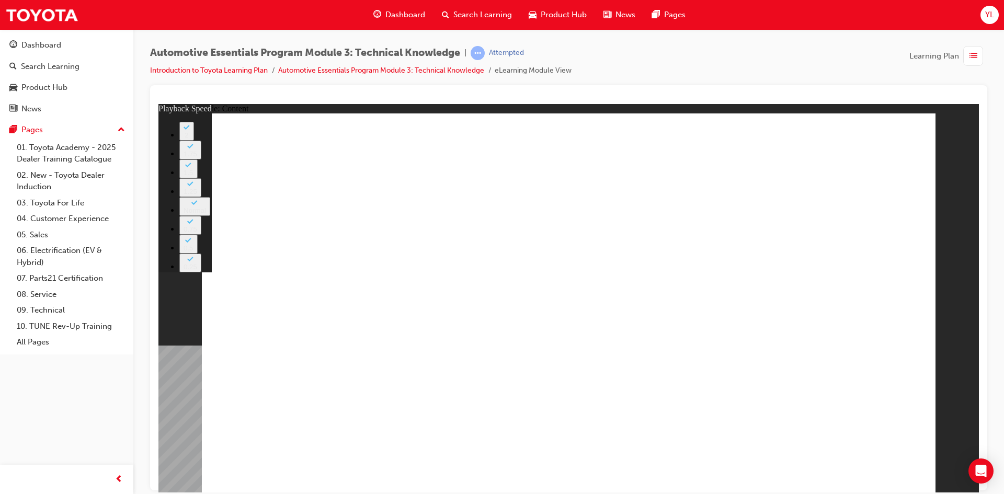
type input "18"
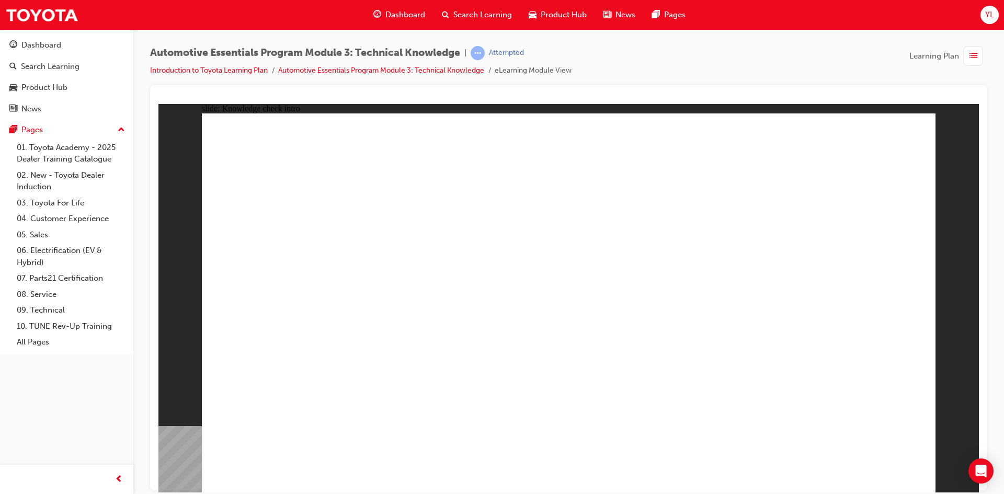
radio input "true"
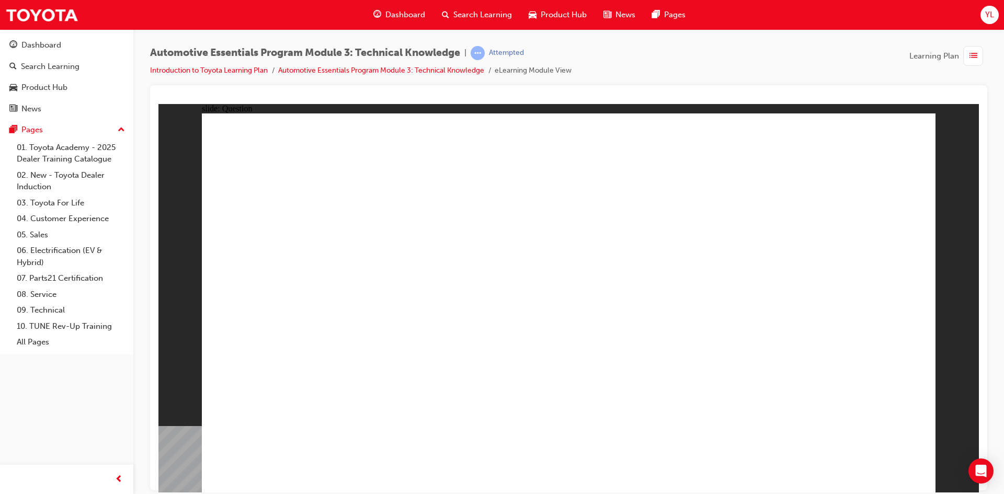
radio input "true"
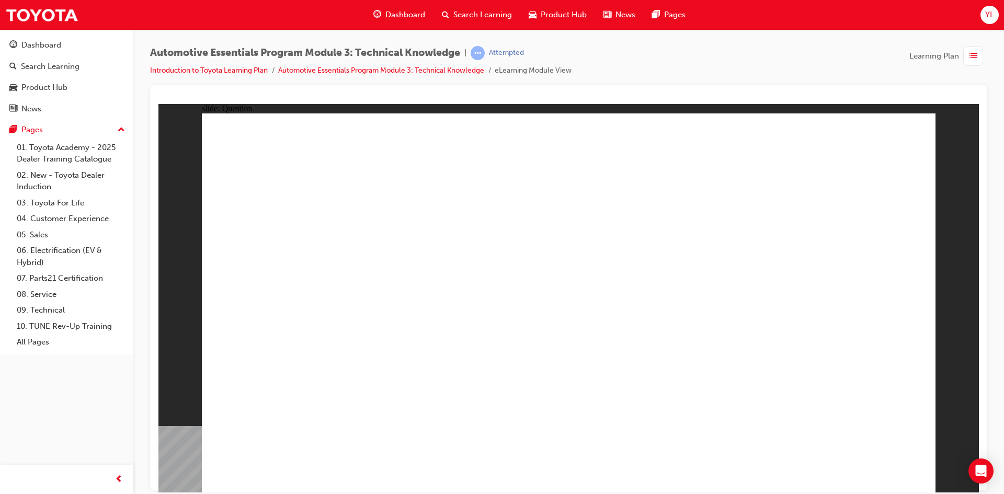
radio input "true"
drag, startPoint x: 887, startPoint y: 491, endPoint x: 889, endPoint y: 476, distance: 14.8
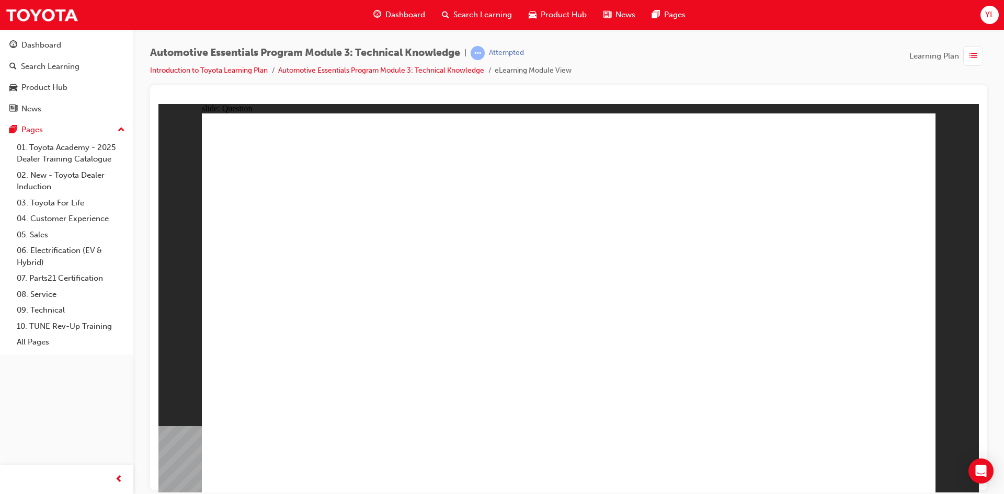
drag, startPoint x: 773, startPoint y: 274, endPoint x: 789, endPoint y: 254, distance: 25.7
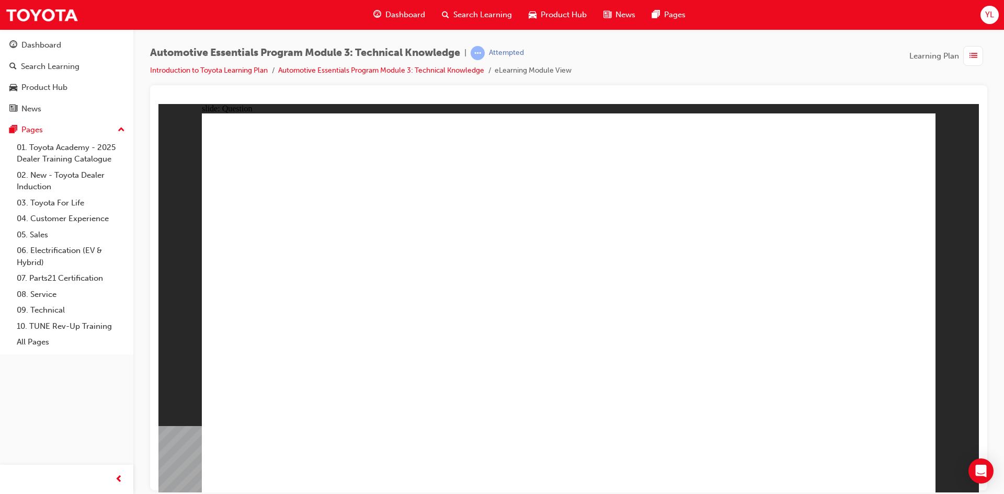
radio input "true"
drag, startPoint x: 819, startPoint y: 224, endPoint x: 817, endPoint y: 202, distance: 22.6
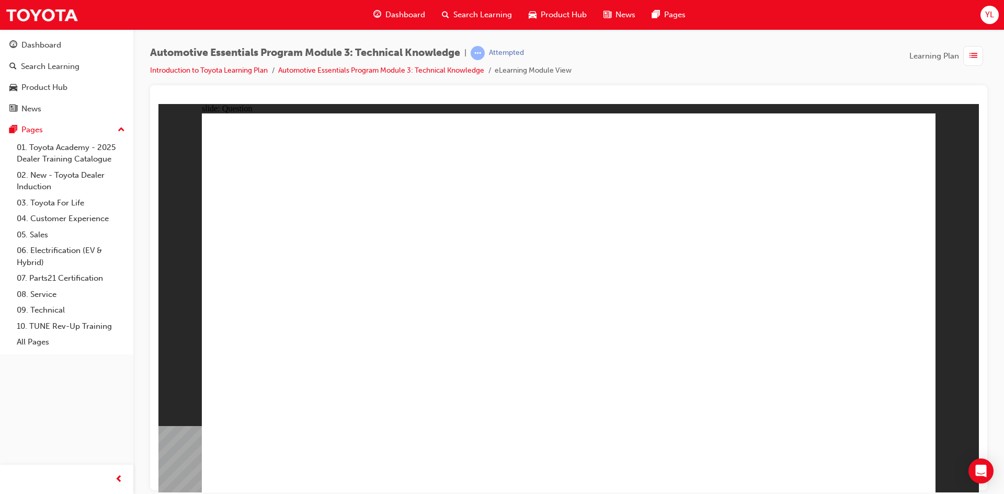
radio input "true"
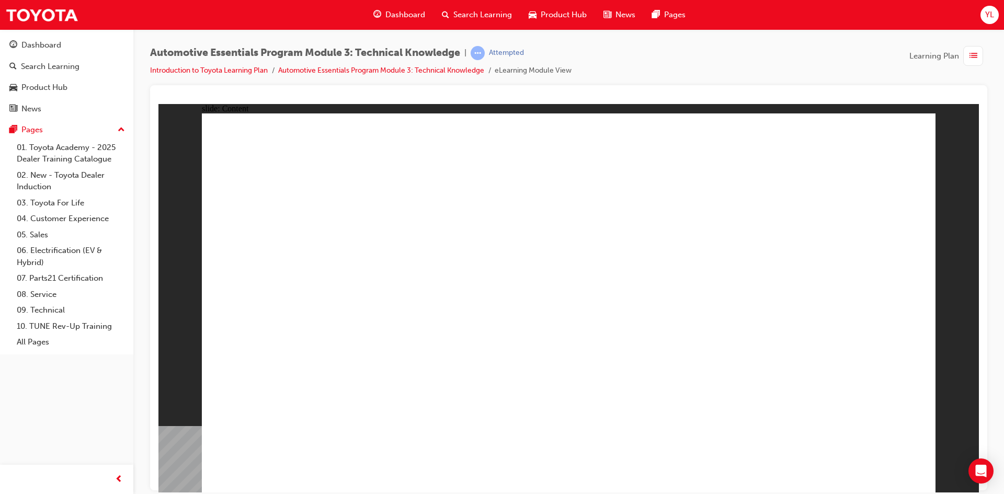
drag, startPoint x: 852, startPoint y: 455, endPoint x: 866, endPoint y: 470, distance: 20.7
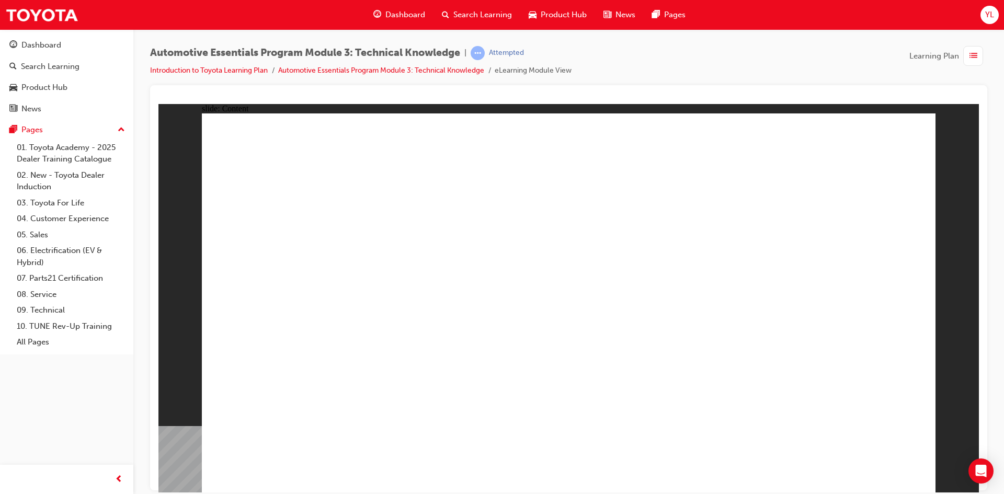
radio input "true"
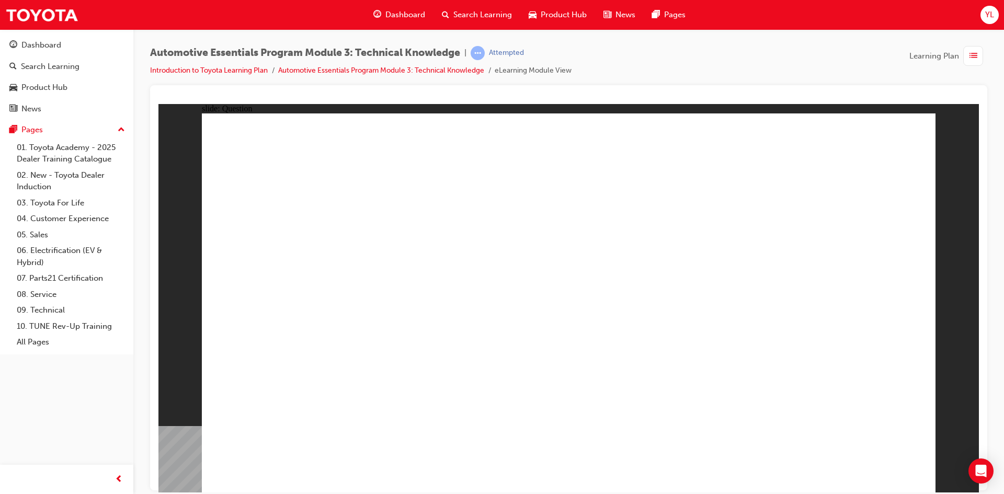
radio input "true"
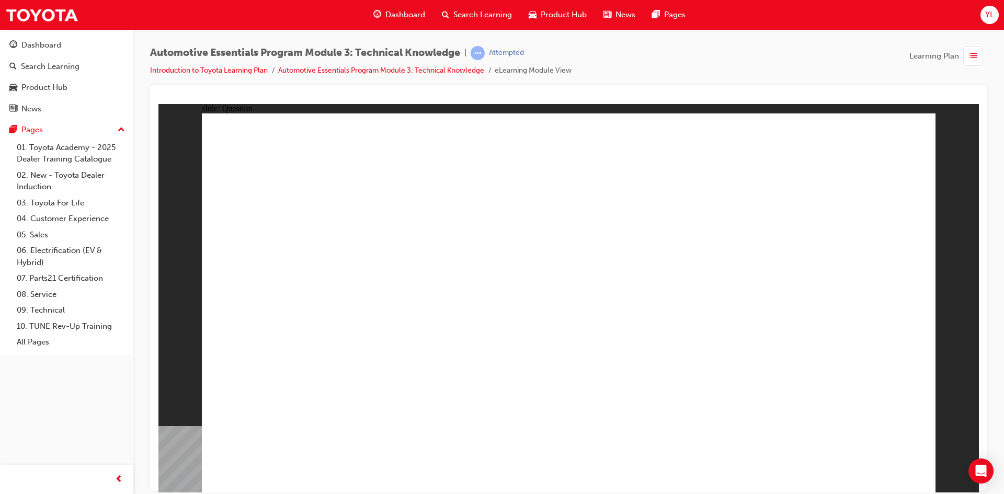
radio input "true"
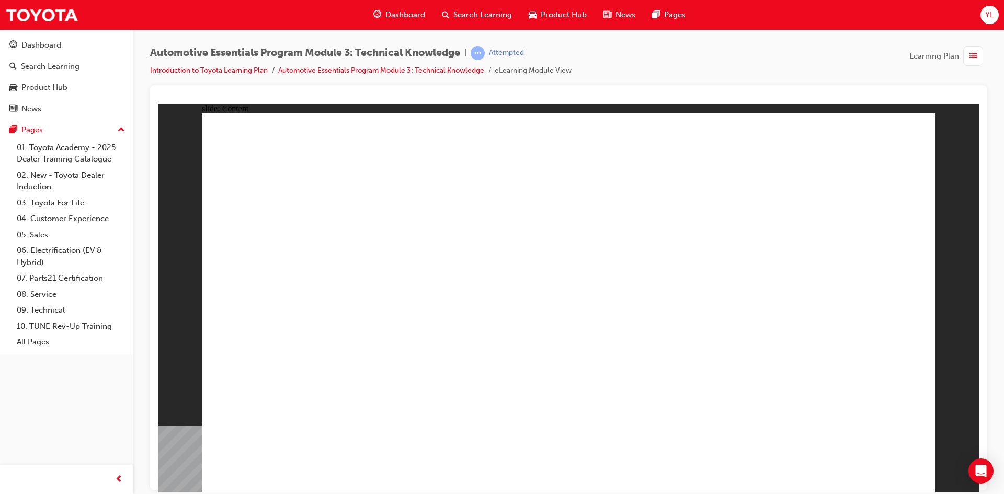
drag, startPoint x: 683, startPoint y: 353, endPoint x: 647, endPoint y: 340, distance: 38.2
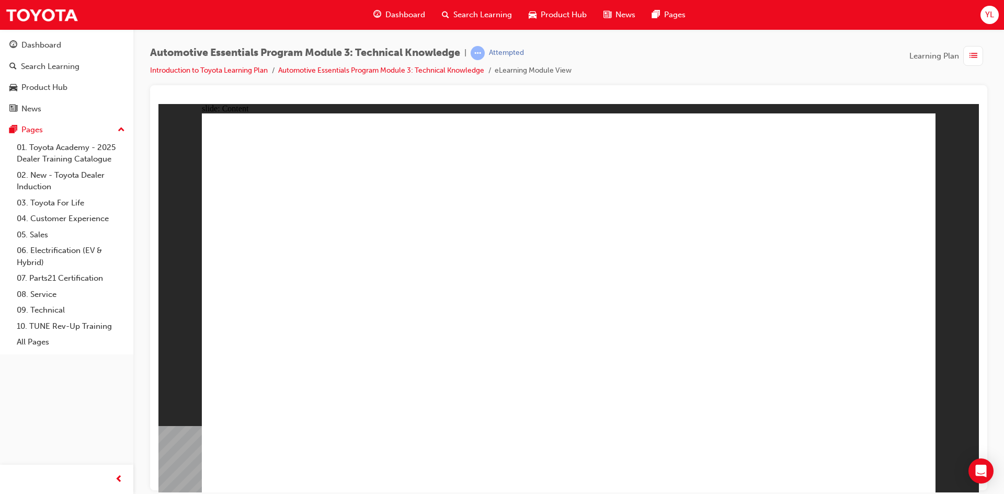
drag, startPoint x: 889, startPoint y: 136, endPoint x: 900, endPoint y: 166, distance: 31.8
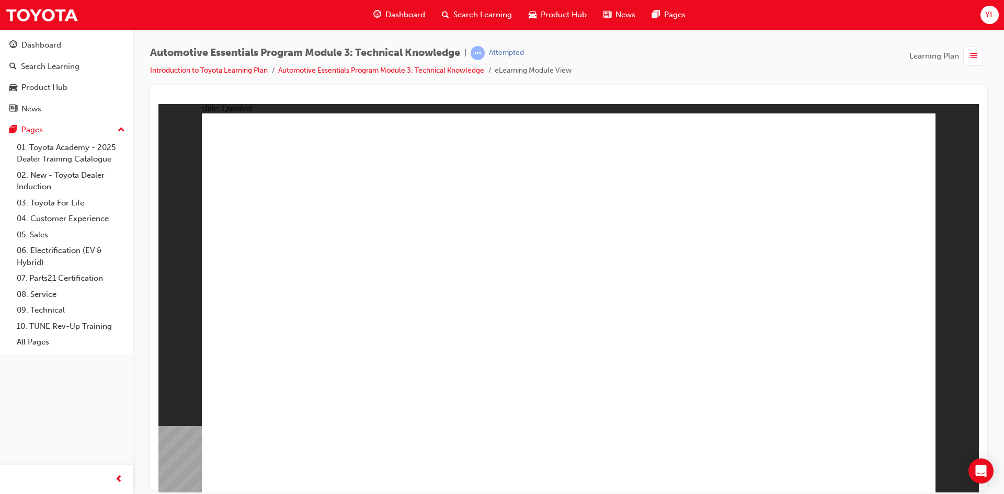
drag, startPoint x: 840, startPoint y: 274, endPoint x: 858, endPoint y: 334, distance: 62.9
radio input "true"
drag, startPoint x: 594, startPoint y: 381, endPoint x: 555, endPoint y: 359, distance: 45.7
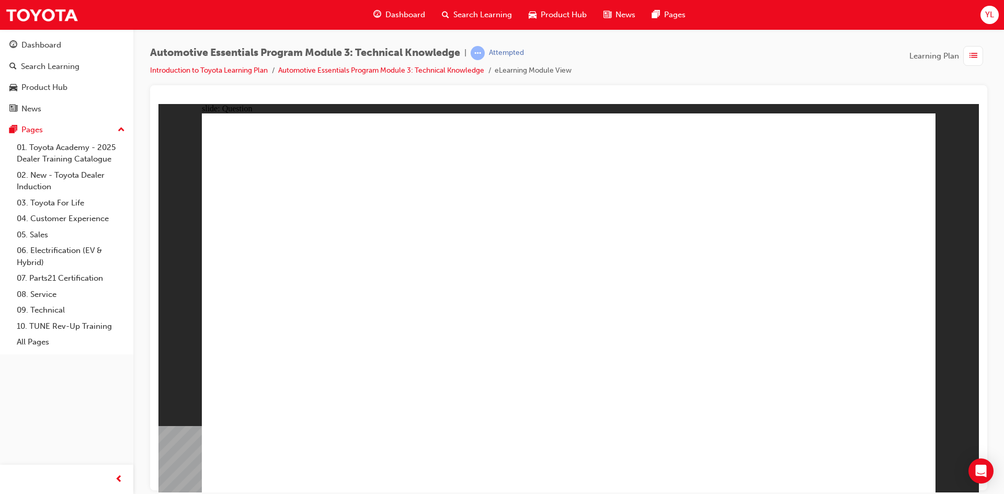
radio input "true"
drag, startPoint x: 875, startPoint y: 442, endPoint x: 876, endPoint y: 455, distance: 13.2
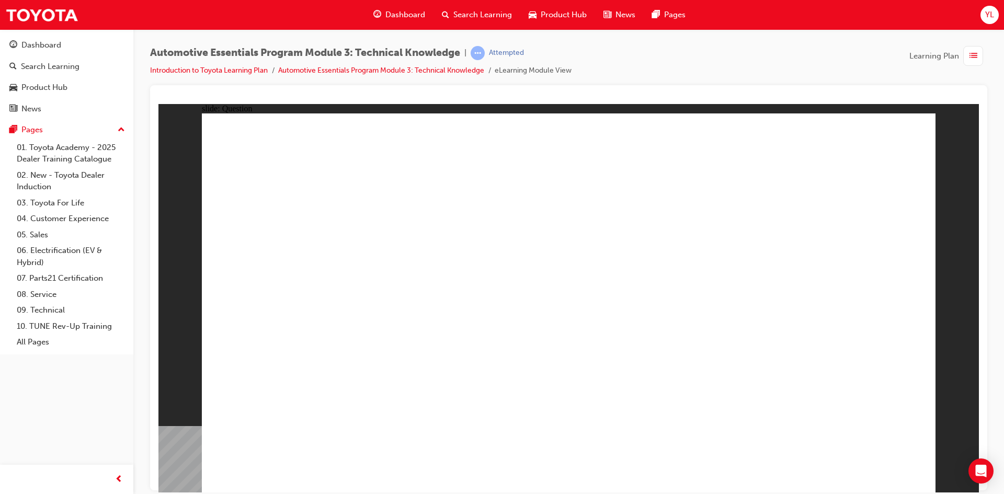
drag, startPoint x: 441, startPoint y: 461, endPoint x: 454, endPoint y: 426, distance: 36.7
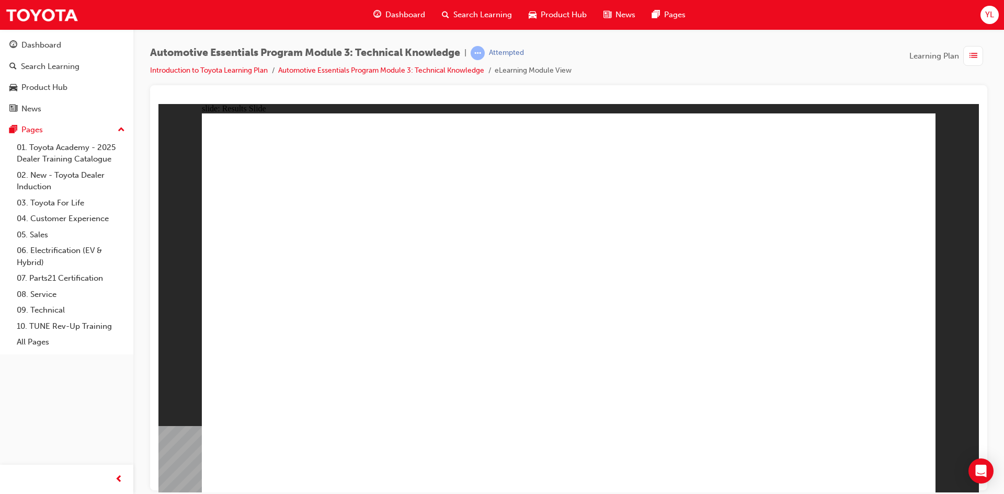
radio input "true"
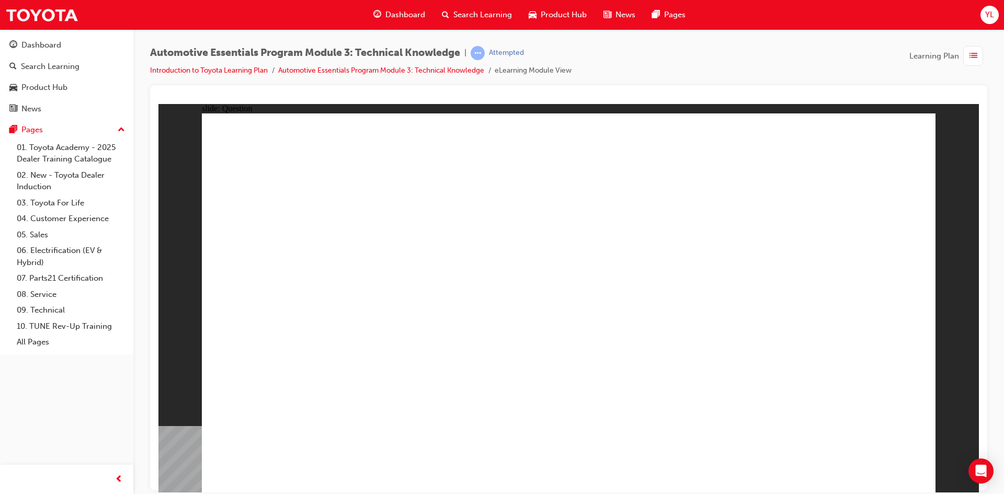
radio input "true"
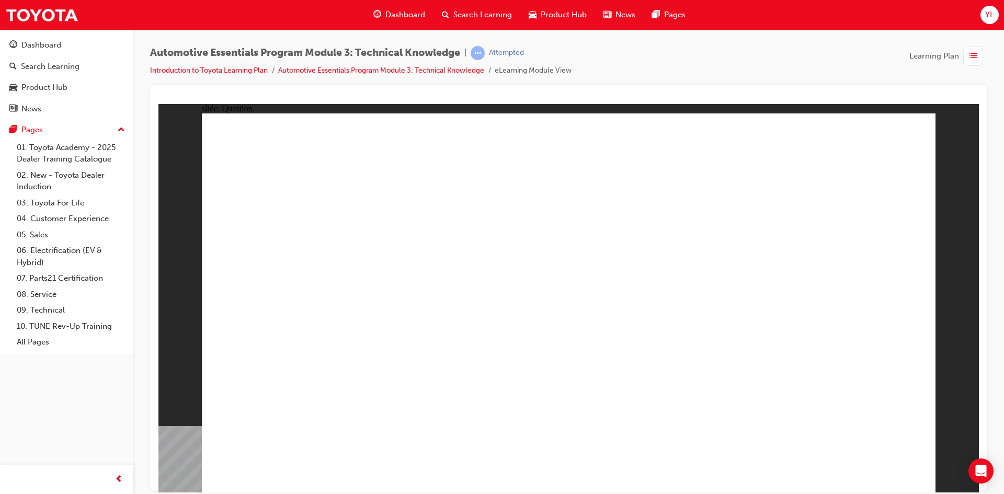
radio input "true"
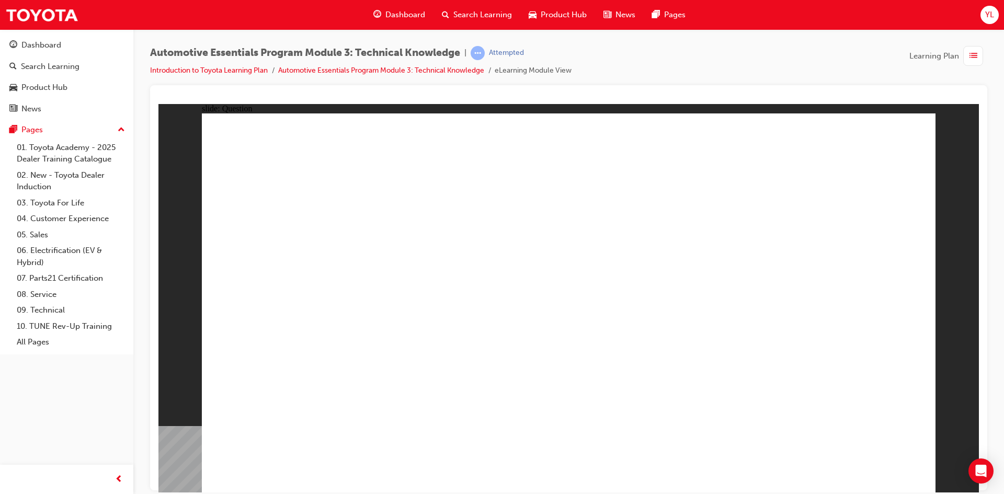
drag, startPoint x: 794, startPoint y: 251, endPoint x: 808, endPoint y: 286, distance: 37.8
radio input "true"
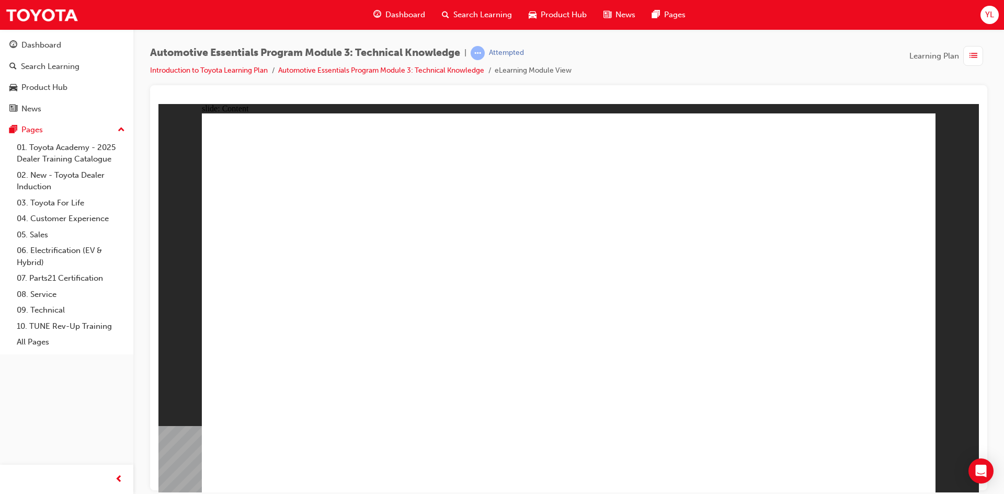
drag, startPoint x: 856, startPoint y: 464, endPoint x: 857, endPoint y: 458, distance: 5.3
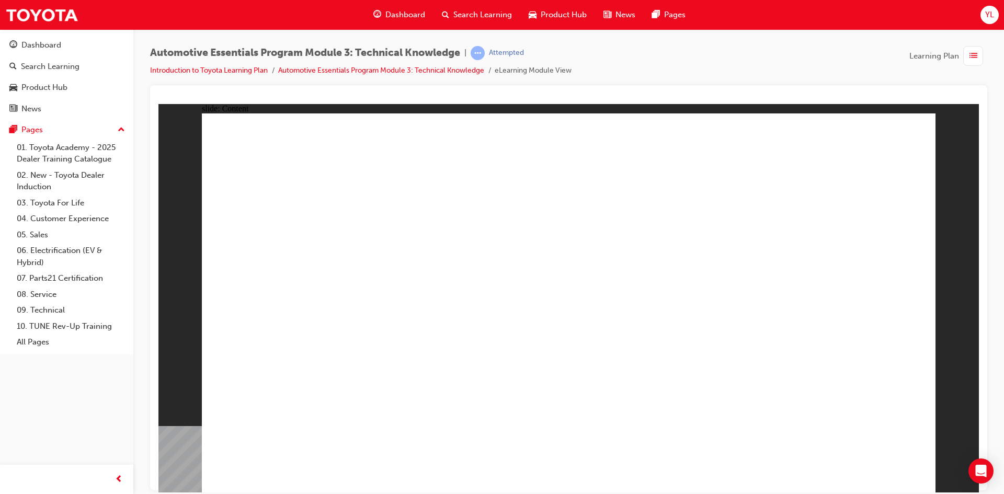
drag, startPoint x: 669, startPoint y: 223, endPoint x: 766, endPoint y: 241, distance: 98.8
drag, startPoint x: 651, startPoint y: 351, endPoint x: 792, endPoint y: 366, distance: 141.1
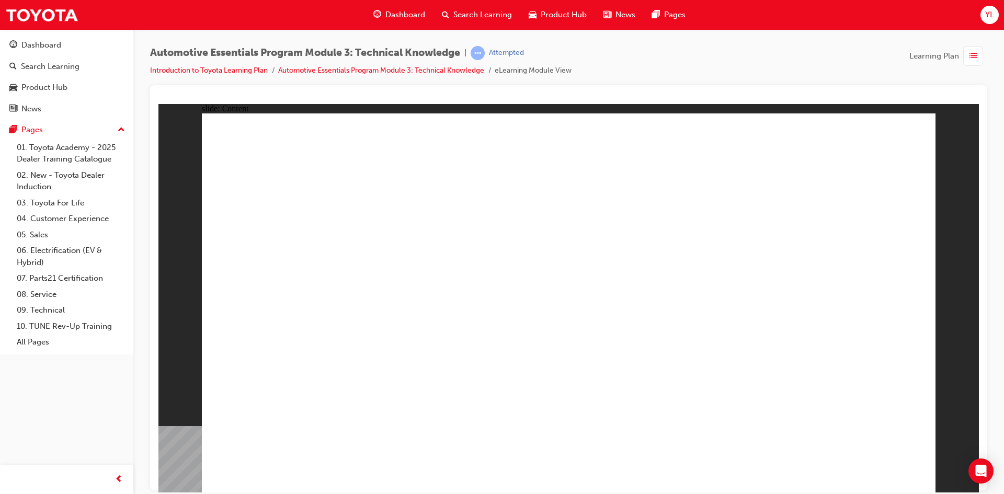
drag, startPoint x: 865, startPoint y: 348, endPoint x: 861, endPoint y: 352, distance: 6.0
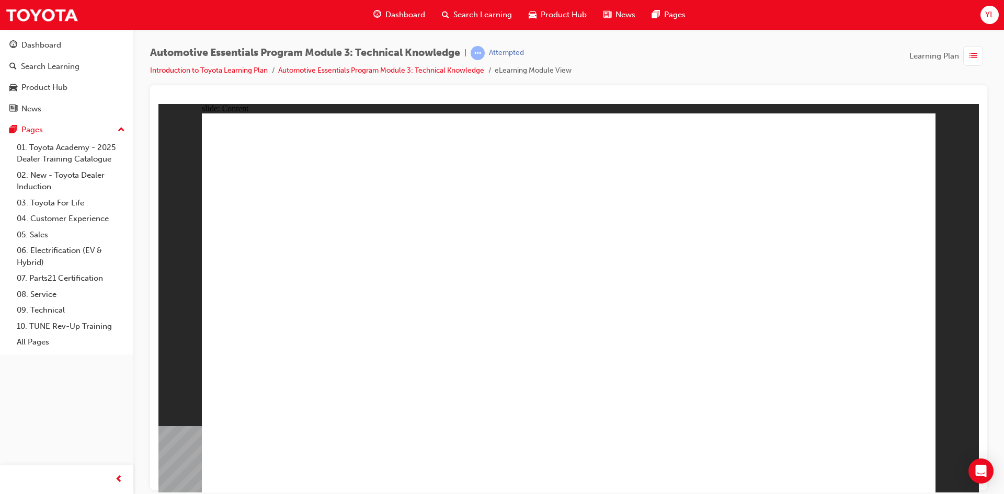
drag, startPoint x: 351, startPoint y: 304, endPoint x: 439, endPoint y: 303, distance: 89.0
drag, startPoint x: 592, startPoint y: 286, endPoint x: 804, endPoint y: 277, distance: 212.0
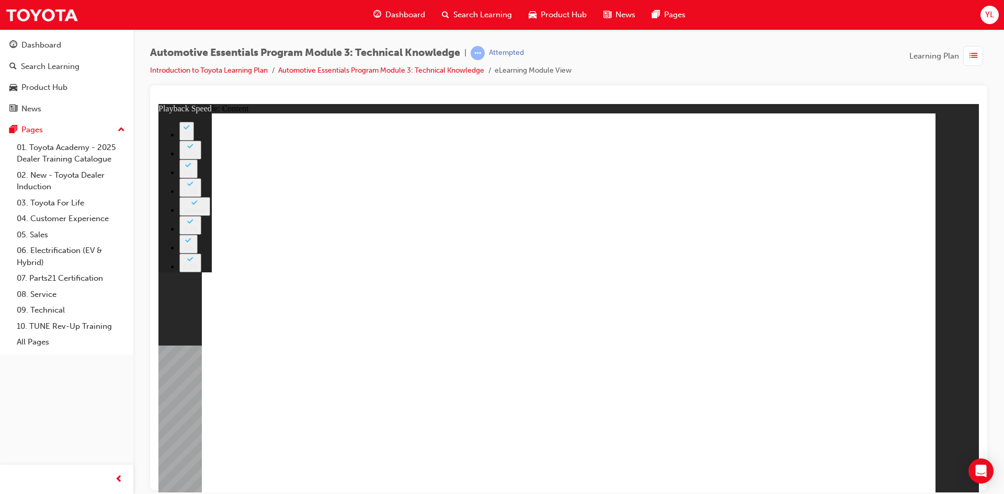
type input "8"
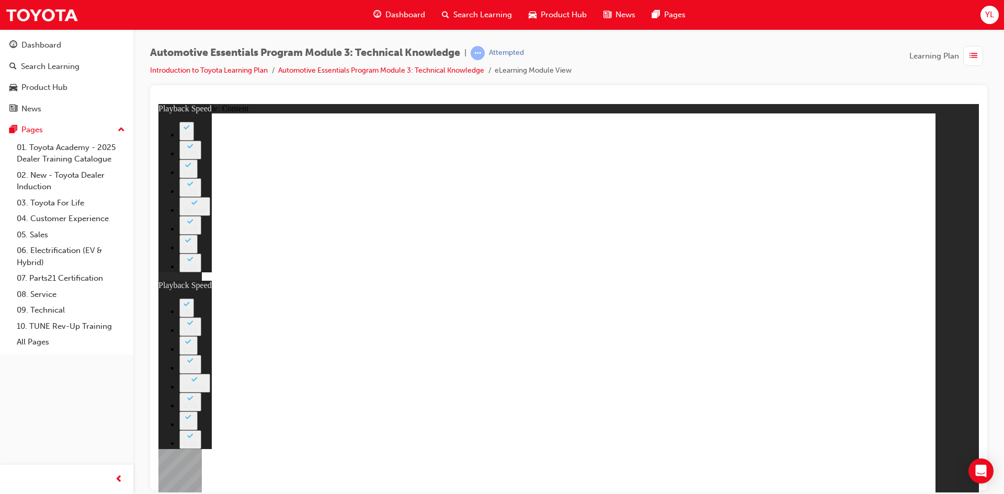
type input "0"
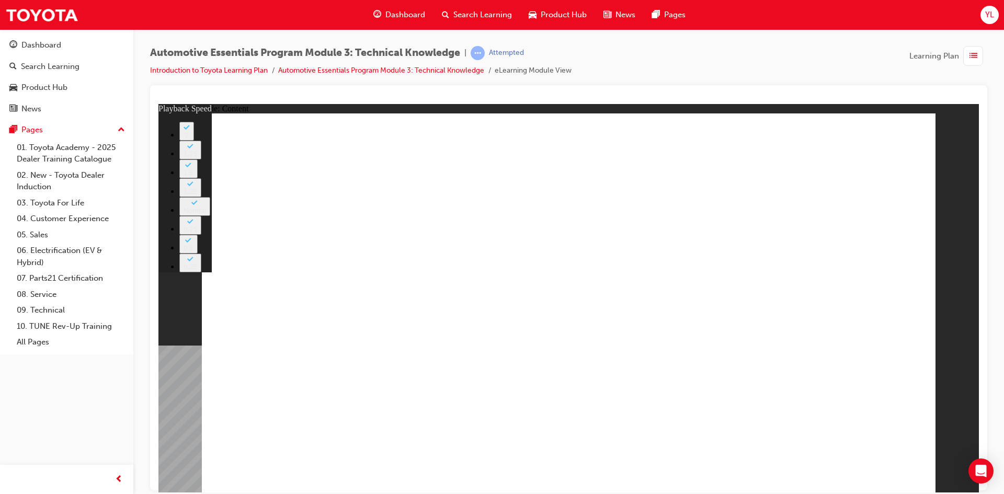
drag, startPoint x: 803, startPoint y: 308, endPoint x: 788, endPoint y: 304, distance: 15.6
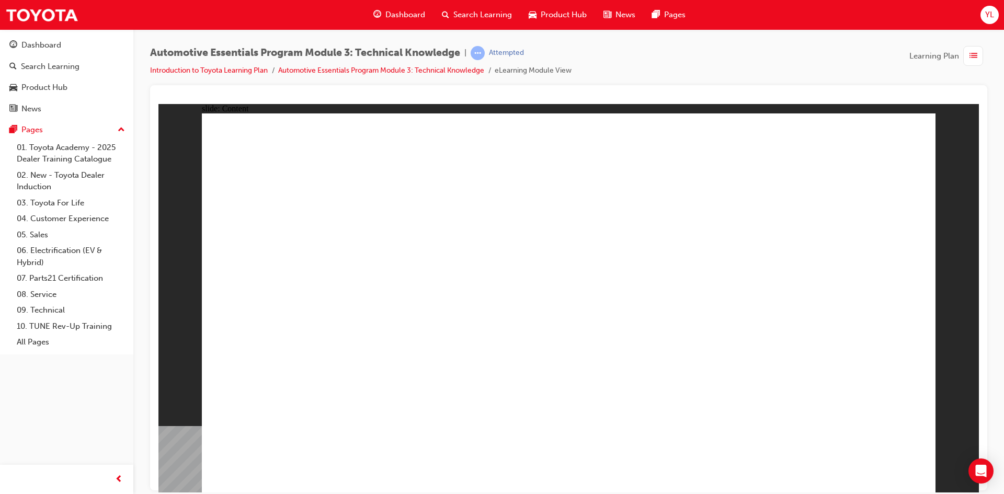
drag, startPoint x: 797, startPoint y: 311, endPoint x: 699, endPoint y: 274, distance: 104.6
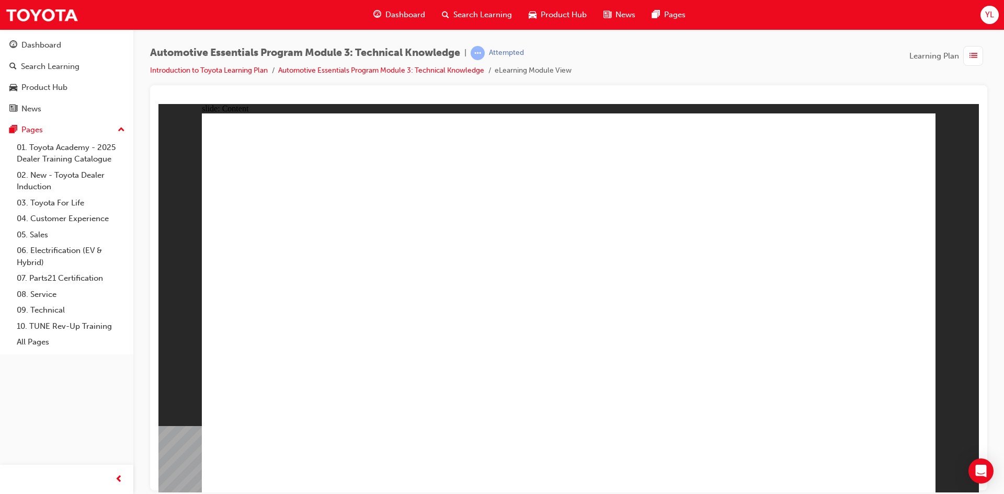
drag, startPoint x: 738, startPoint y: 218, endPoint x: 539, endPoint y: 269, distance: 205.2
drag, startPoint x: 520, startPoint y: 360, endPoint x: 379, endPoint y: 258, distance: 174.2
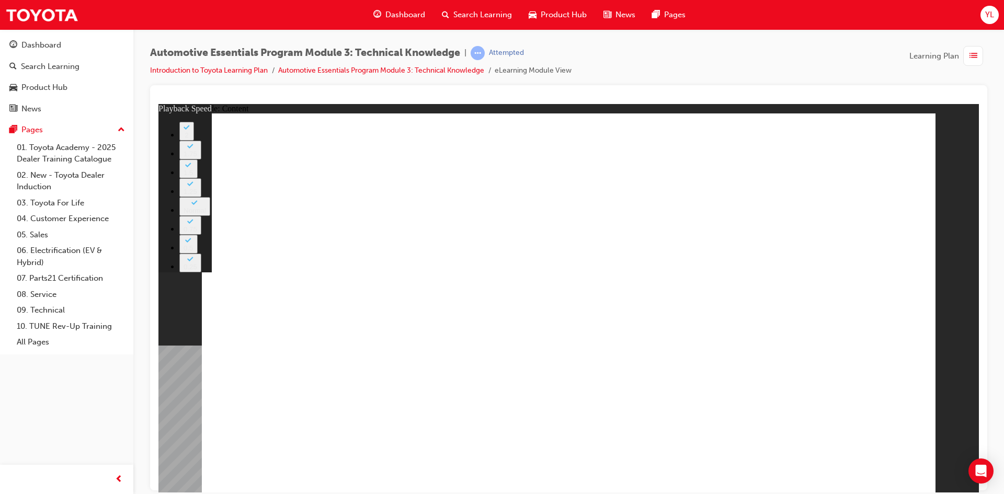
drag, startPoint x: 660, startPoint y: 239, endPoint x: 669, endPoint y: 206, distance: 34.1
type input "7"
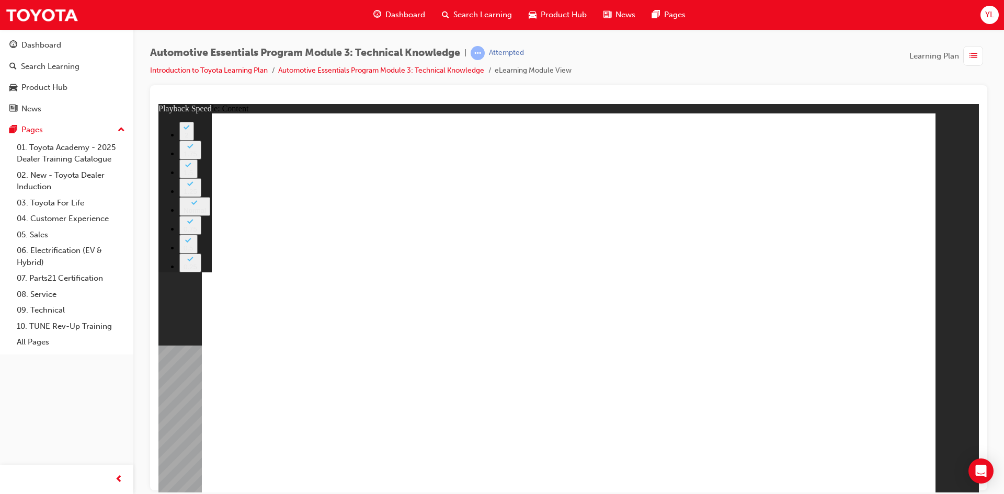
drag, startPoint x: 678, startPoint y: 318, endPoint x: 662, endPoint y: 319, distance: 15.3
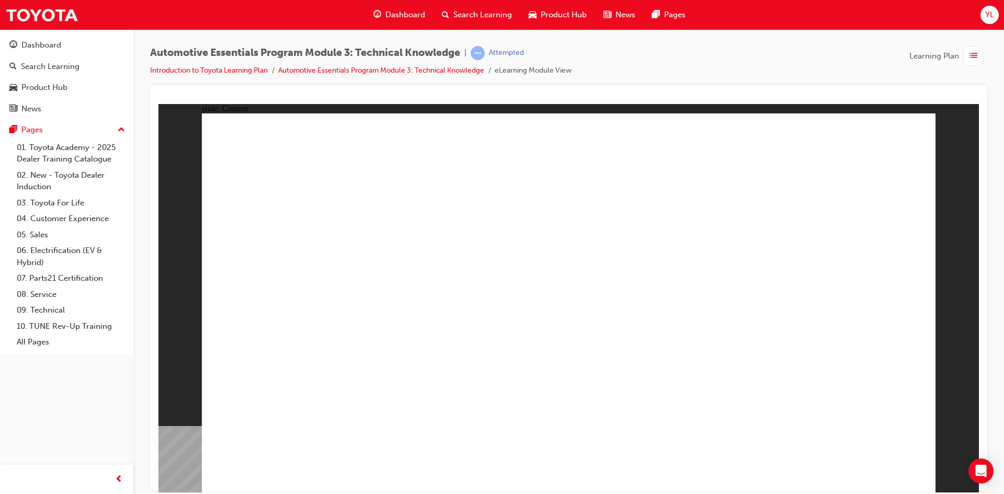
drag, startPoint x: 737, startPoint y: 325, endPoint x: 723, endPoint y: 324, distance: 13.6
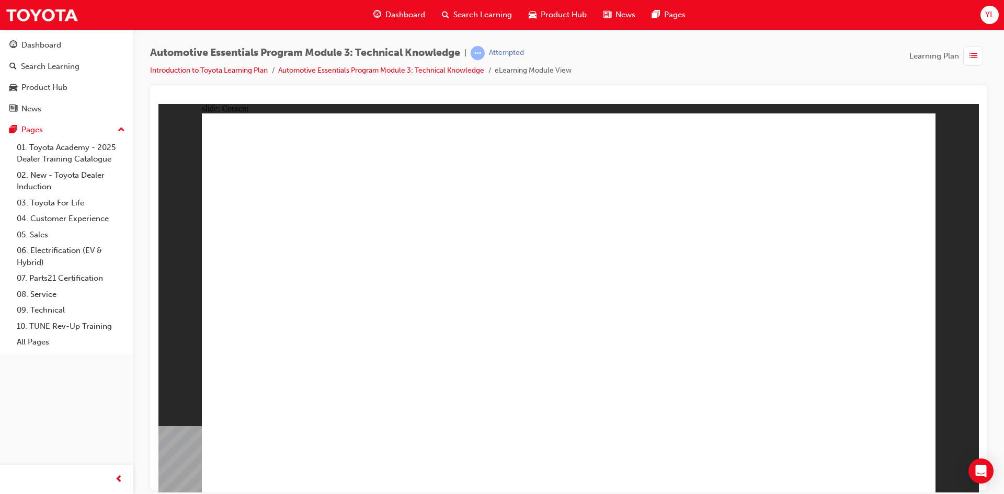
drag, startPoint x: 454, startPoint y: 314, endPoint x: 591, endPoint y: 301, distance: 137.1
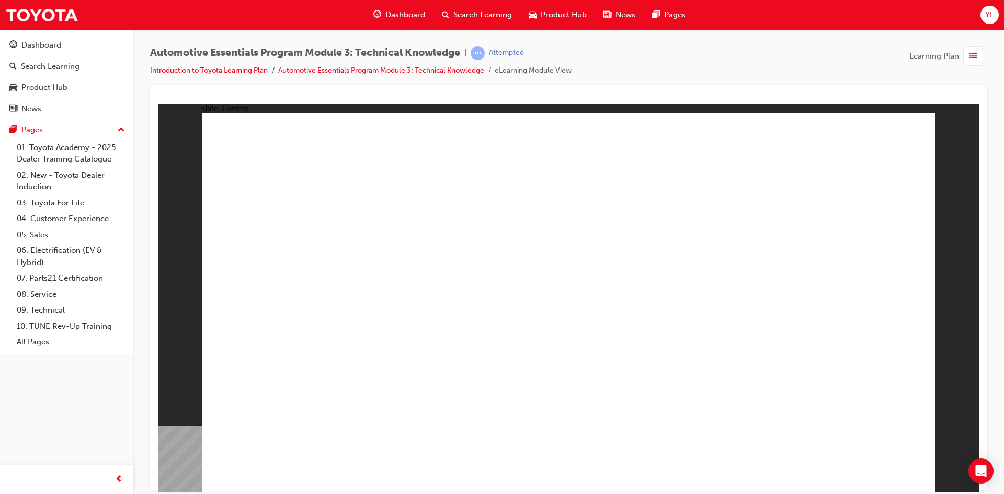
drag, startPoint x: 667, startPoint y: 292, endPoint x: 649, endPoint y: 292, distance: 17.3
drag, startPoint x: 649, startPoint y: 292, endPoint x: 621, endPoint y: 291, distance: 28.3
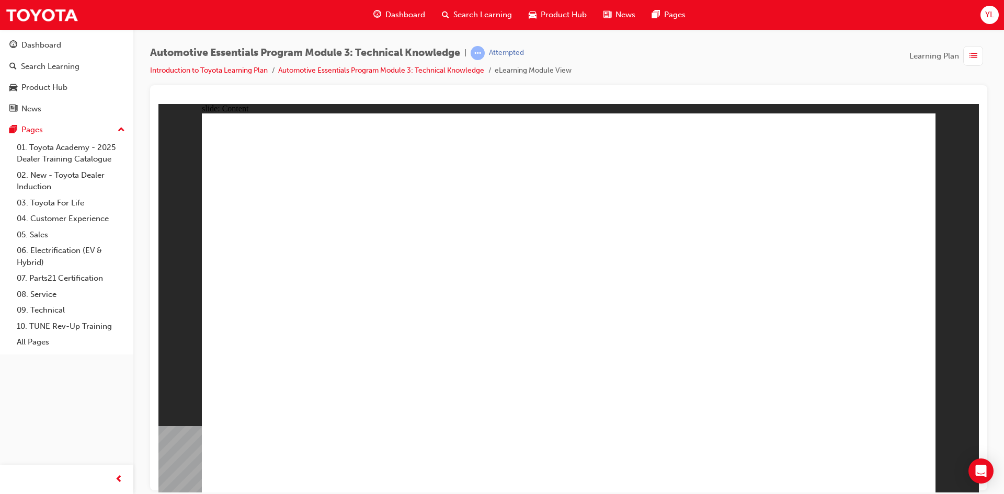
drag, startPoint x: 536, startPoint y: 302, endPoint x: 563, endPoint y: 302, distance: 27.2
drag, startPoint x: 655, startPoint y: 303, endPoint x: 825, endPoint y: 383, distance: 187.7
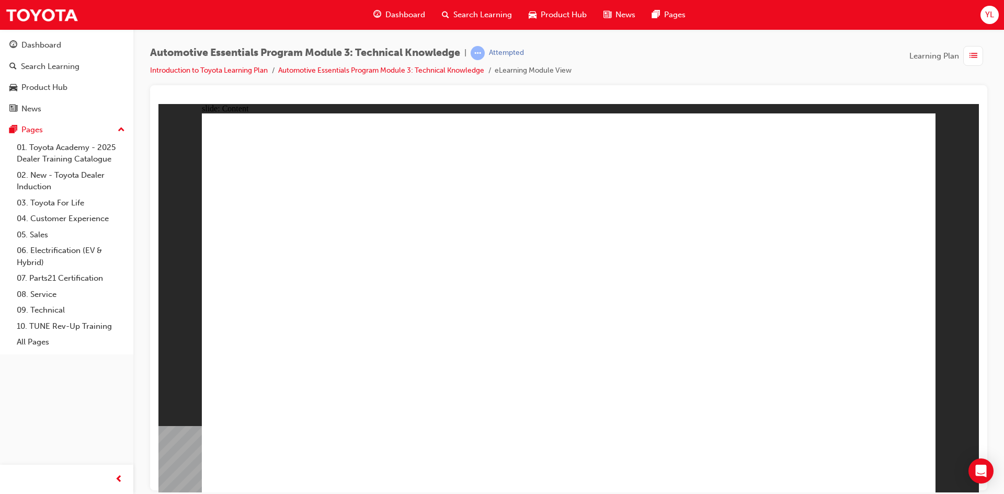
drag, startPoint x: 647, startPoint y: 246, endPoint x: 688, endPoint y: 216, distance: 50.9
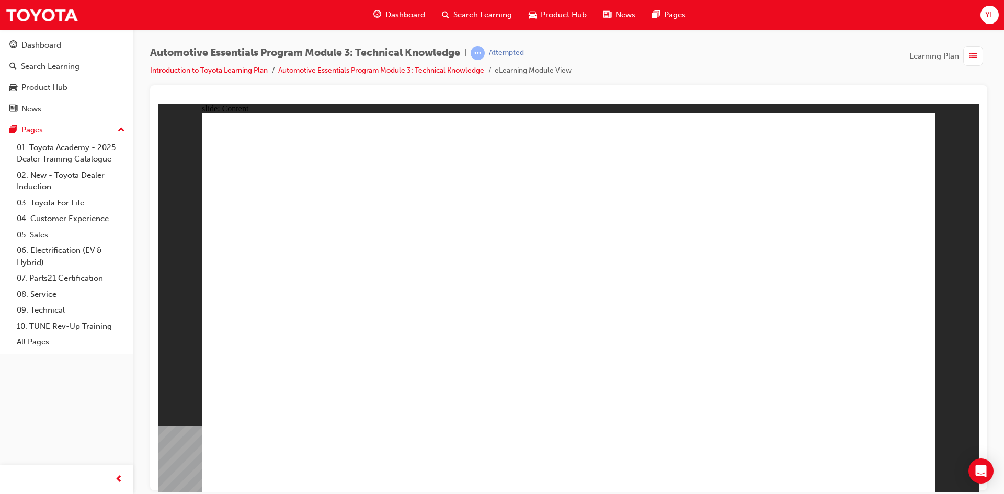
drag, startPoint x: 837, startPoint y: 207, endPoint x: 833, endPoint y: 214, distance: 7.7
drag, startPoint x: 645, startPoint y: 305, endPoint x: 652, endPoint y: 307, distance: 7.5
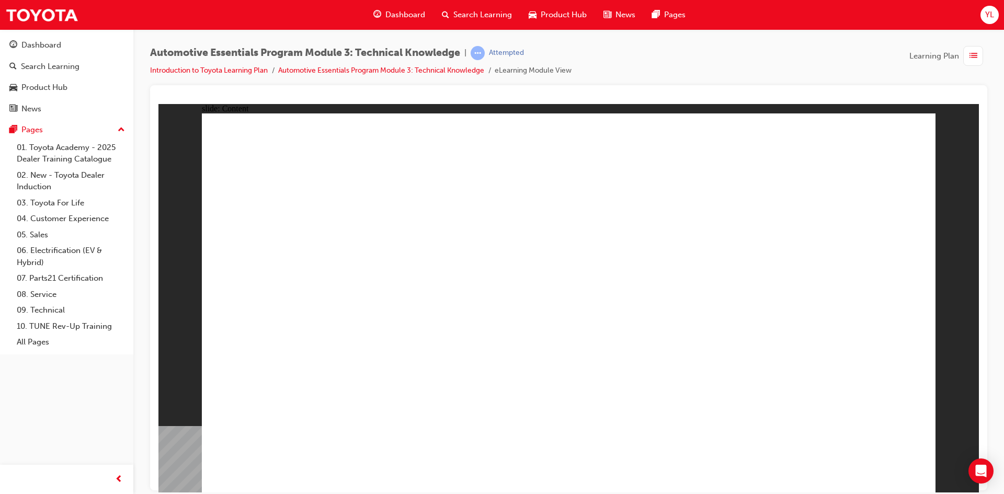
drag, startPoint x: 393, startPoint y: 325, endPoint x: 405, endPoint y: 328, distance: 11.8
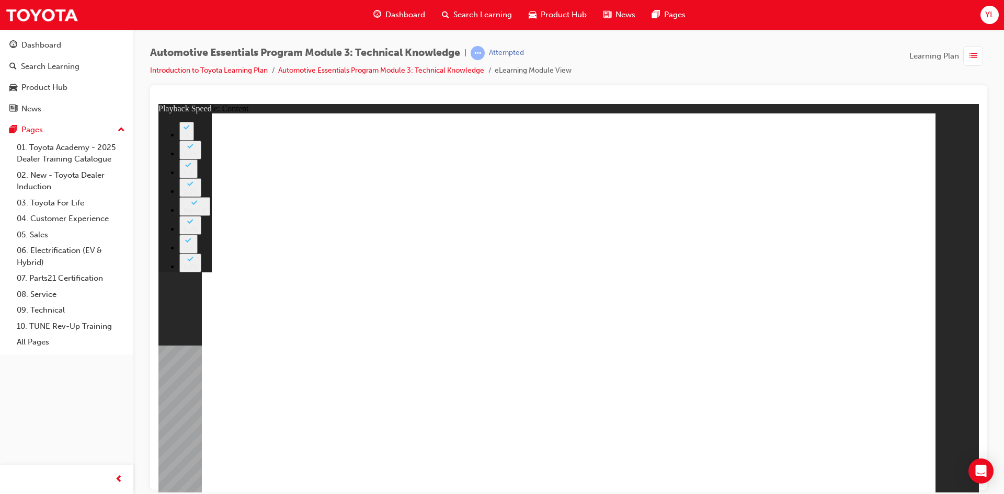
type input "2"
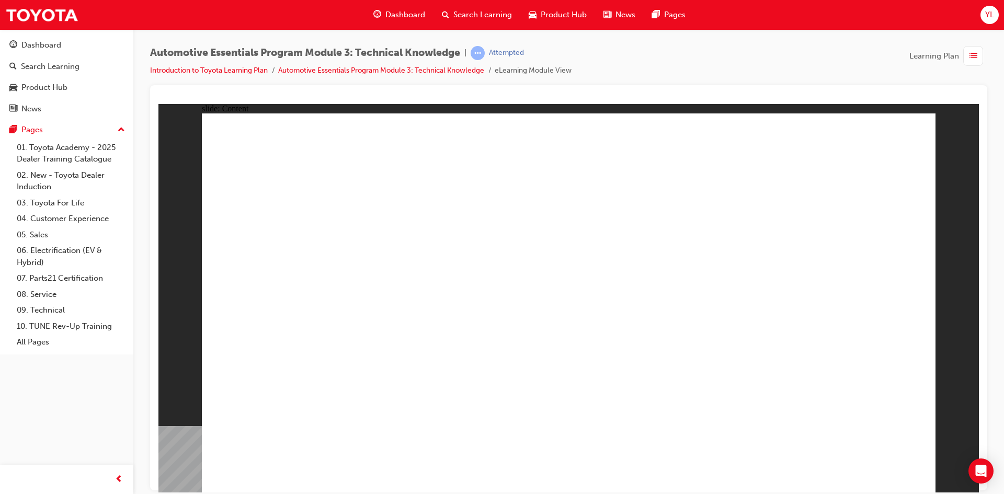
drag, startPoint x: 810, startPoint y: 279, endPoint x: 810, endPoint y: 289, distance: 9.9
drag, startPoint x: 666, startPoint y: 211, endPoint x: 379, endPoint y: 251, distance: 289.4
drag, startPoint x: 376, startPoint y: 253, endPoint x: 371, endPoint y: 265, distance: 12.7
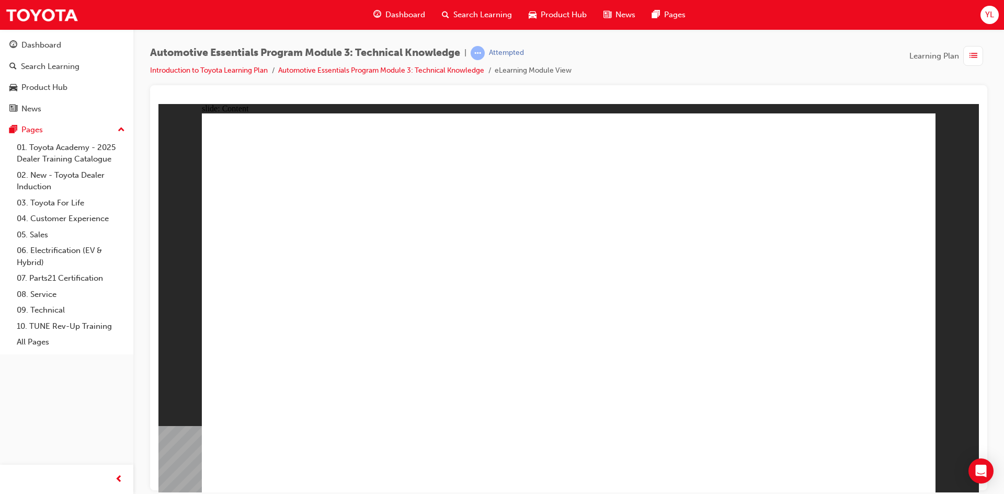
radio input "true"
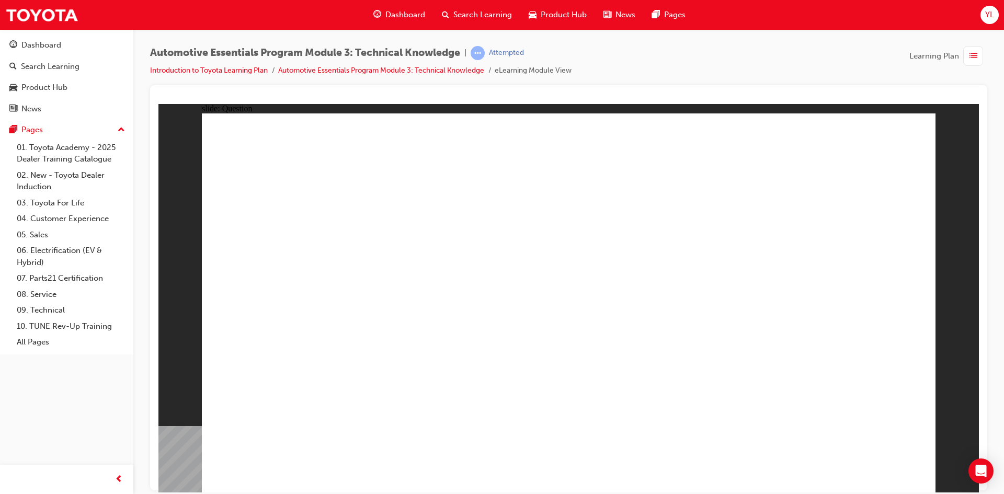
radio input "true"
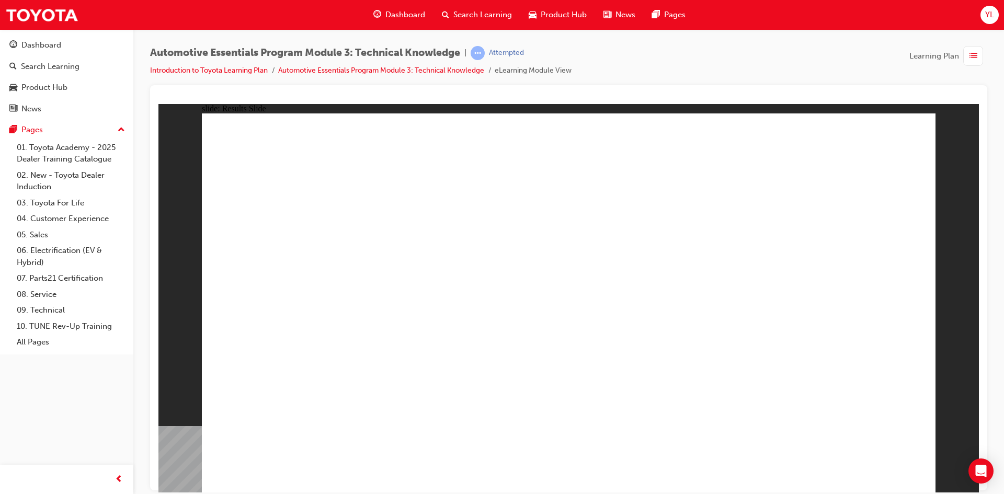
radio input "true"
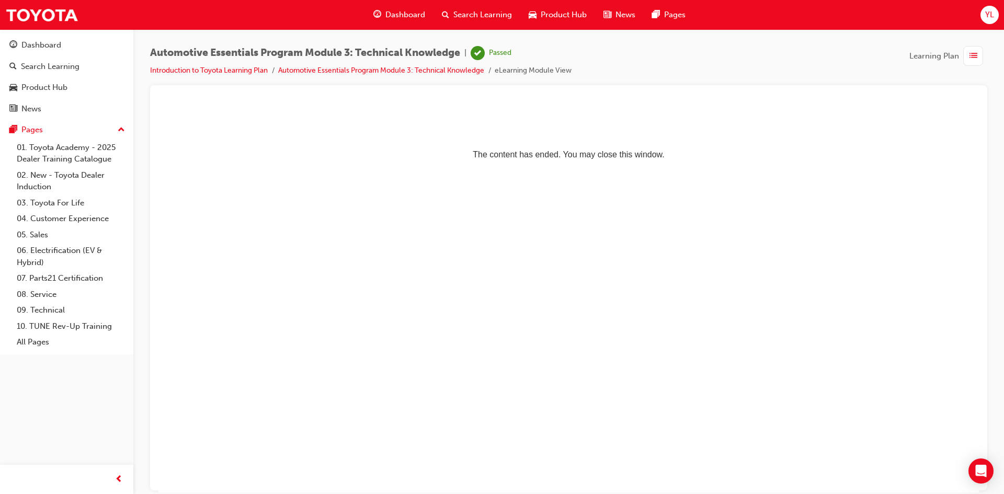
drag, startPoint x: 81, startPoint y: 36, endPoint x: 100, endPoint y: 18, distance: 26.3
click at [81, 36] on link "Dashboard" at bounding box center [66, 45] width 125 height 19
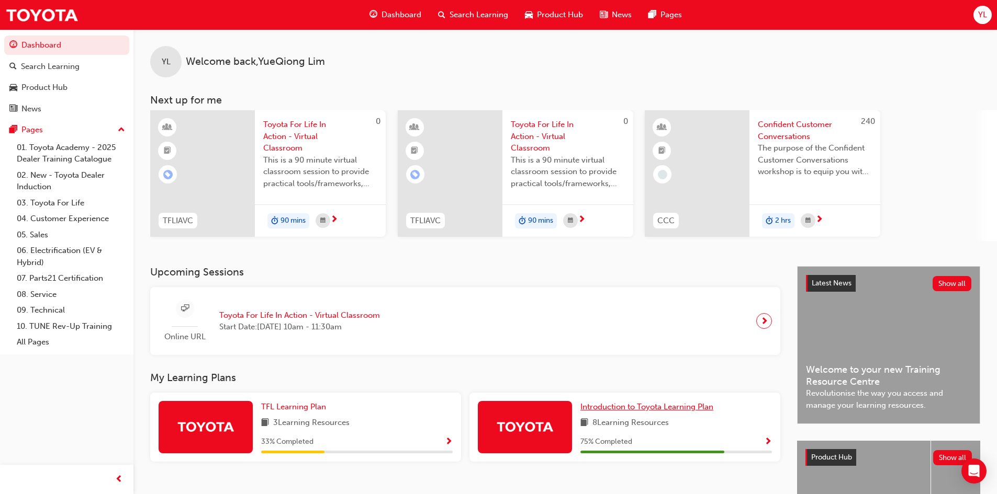
click at [646, 407] on span "Introduction to Toyota Learning Plan" at bounding box center [646, 406] width 133 height 9
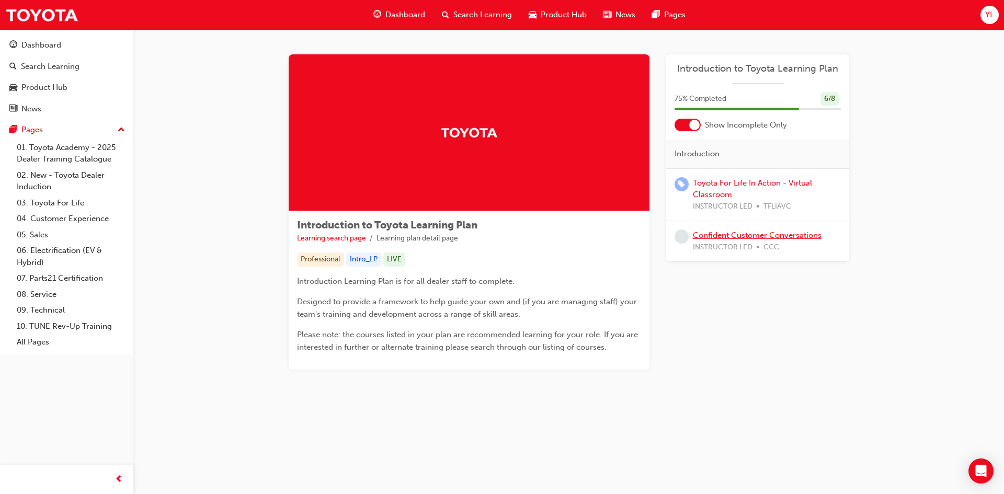
click at [776, 235] on link "Confident Customer Conversations" at bounding box center [757, 235] width 129 height 9
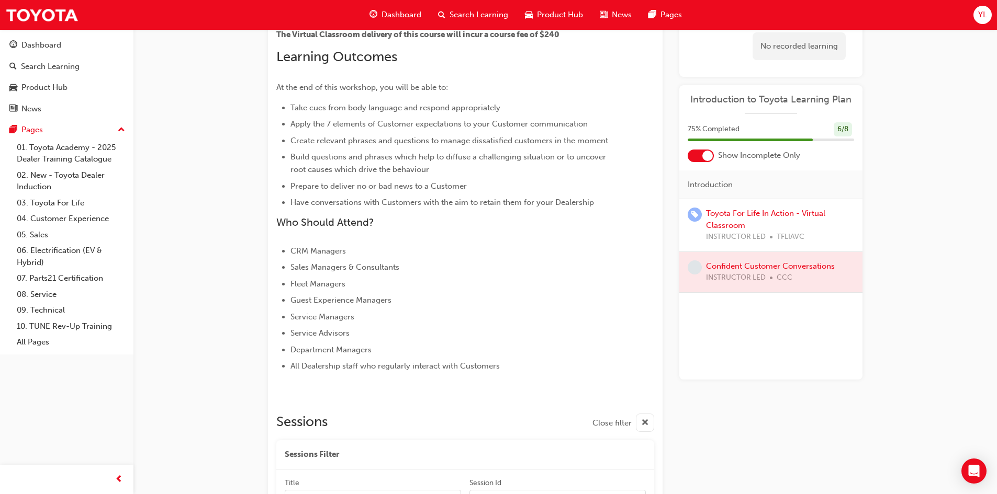
scroll to position [272, 0]
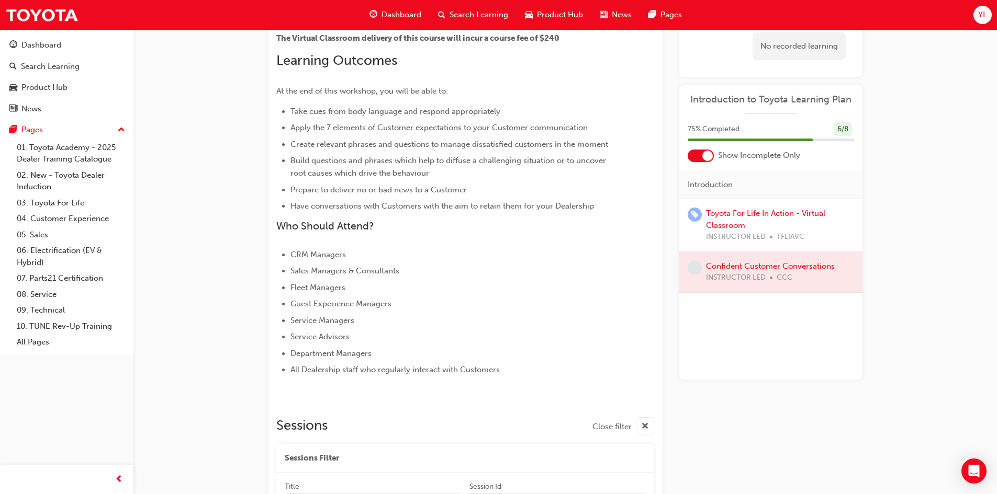
click at [710, 158] on div at bounding box center [707, 156] width 10 height 10
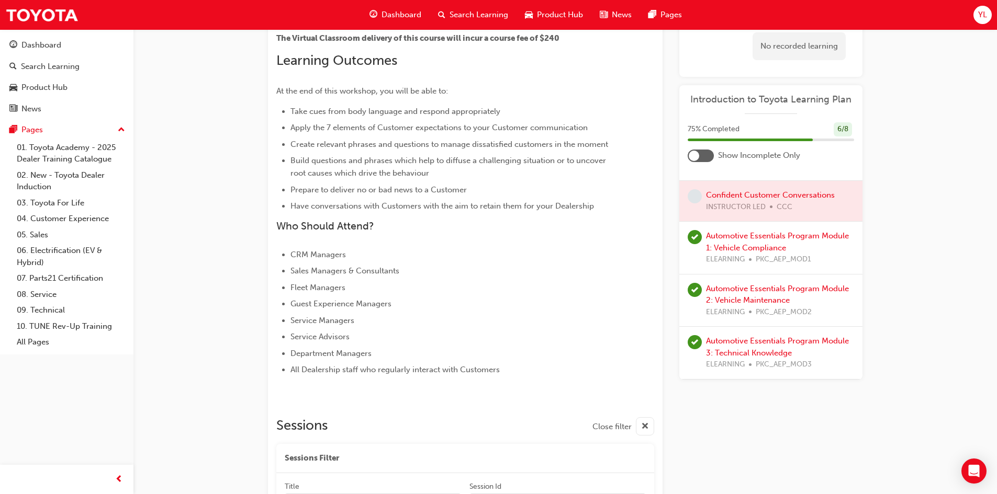
scroll to position [0, 0]
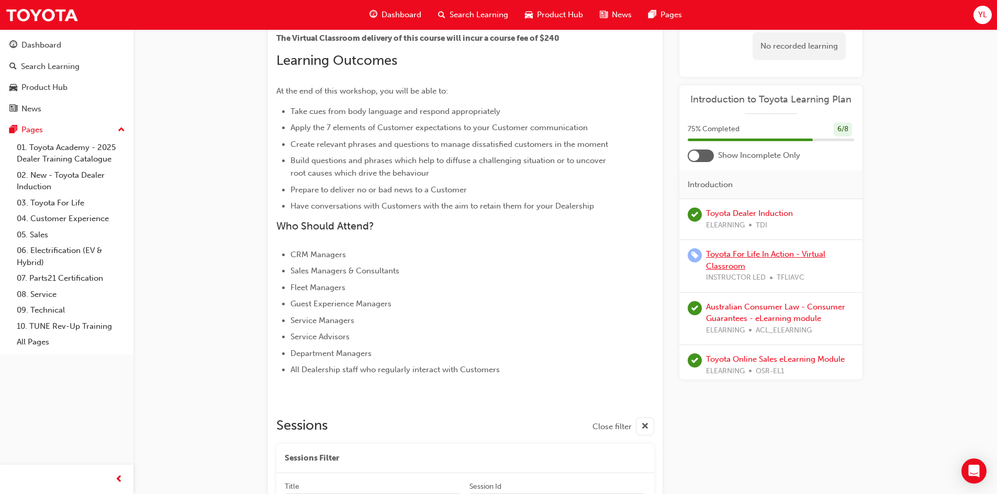
click at [770, 255] on link "Toyota For Life In Action - Virtual Classroom" at bounding box center [765, 260] width 119 height 21
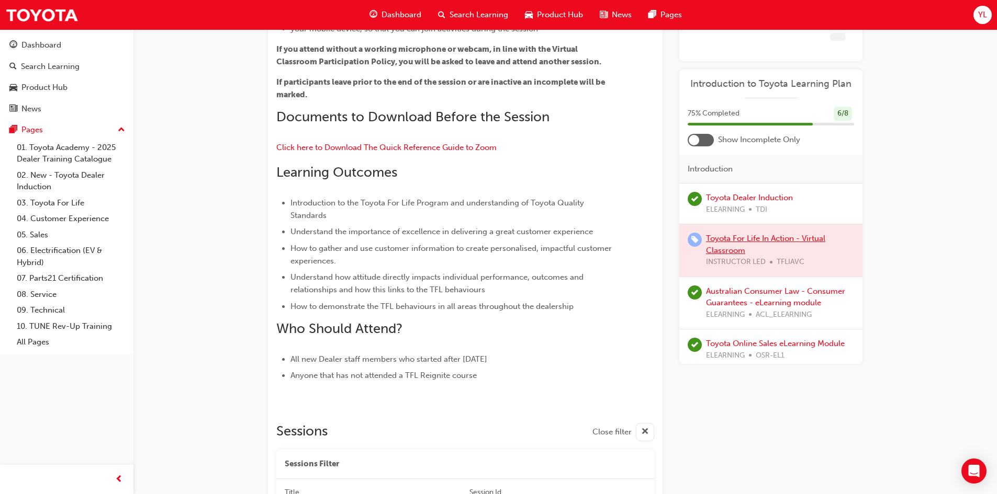
scroll to position [272, 0]
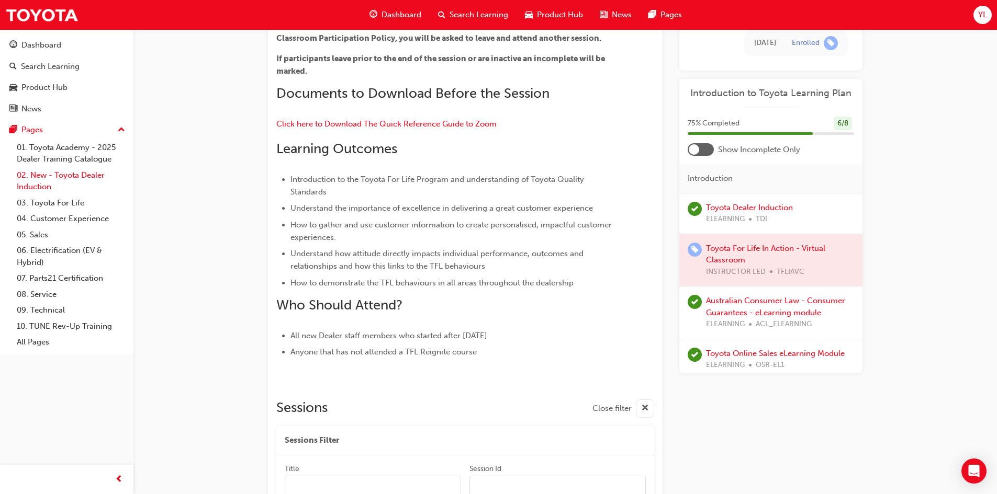
click at [70, 174] on link "02. New - Toyota Dealer Induction" at bounding box center [71, 181] width 117 height 28
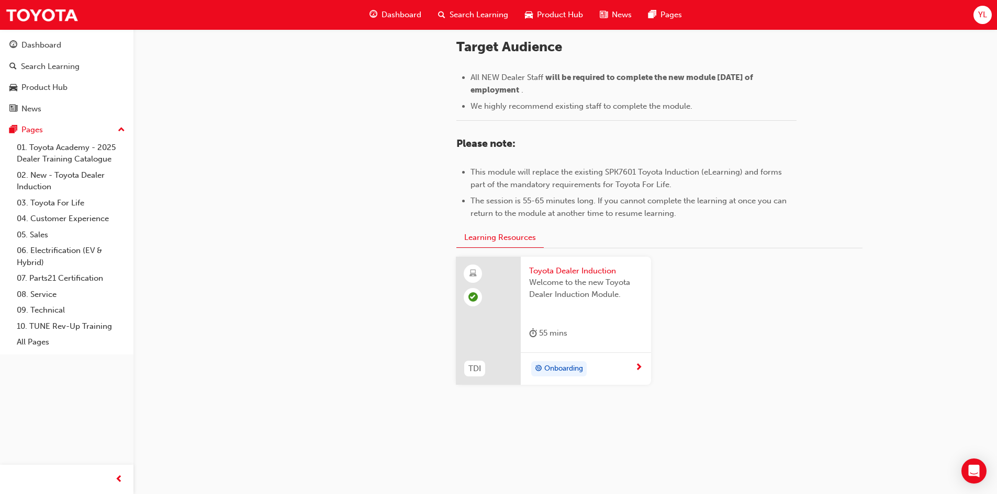
scroll to position [443, 0]
click at [77, 145] on link "01. Toyota Academy - 2025 Dealer Training Catalogue" at bounding box center [71, 154] width 117 height 28
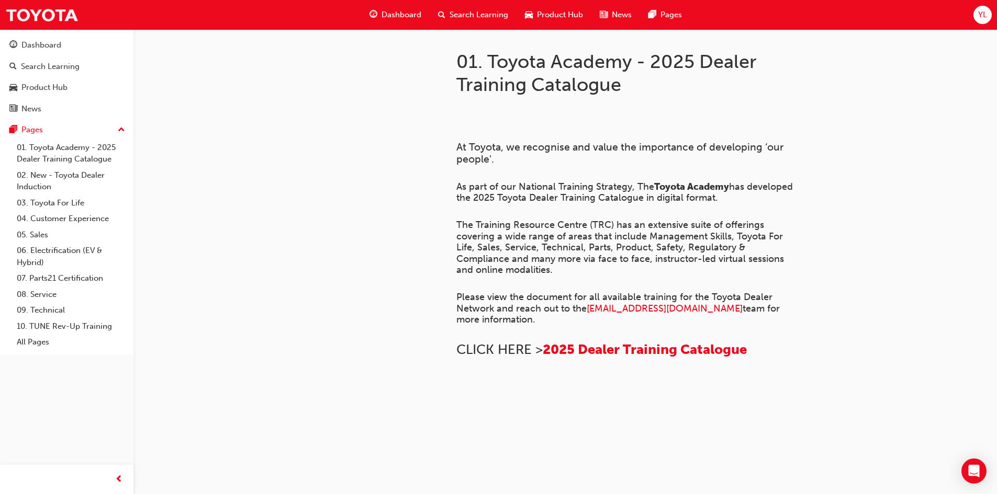
click at [980, 10] on span "YL" at bounding box center [982, 15] width 9 height 12
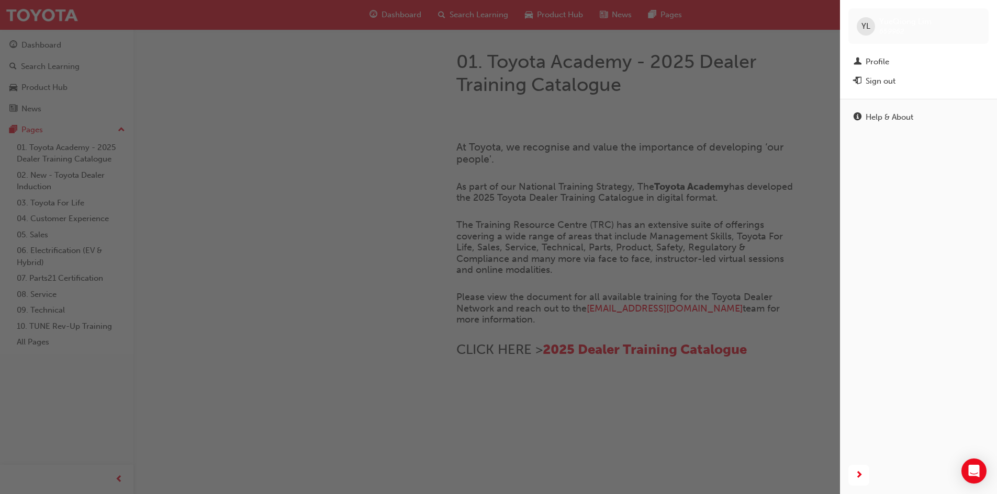
click at [896, 81] on div "Sign out" at bounding box center [918, 81] width 130 height 13
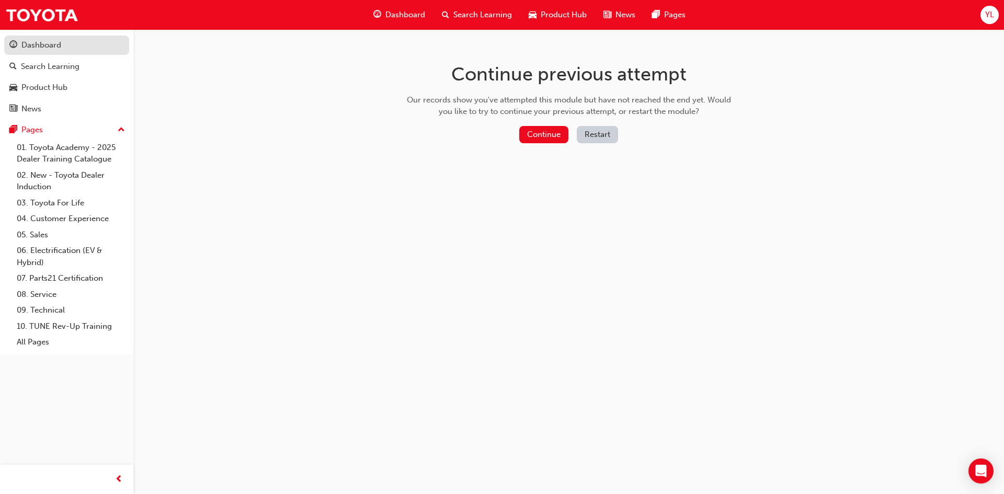
drag, startPoint x: 56, startPoint y: 48, endPoint x: 65, endPoint y: 49, distance: 9.0
click at [56, 48] on div "Dashboard" at bounding box center [41, 45] width 40 height 12
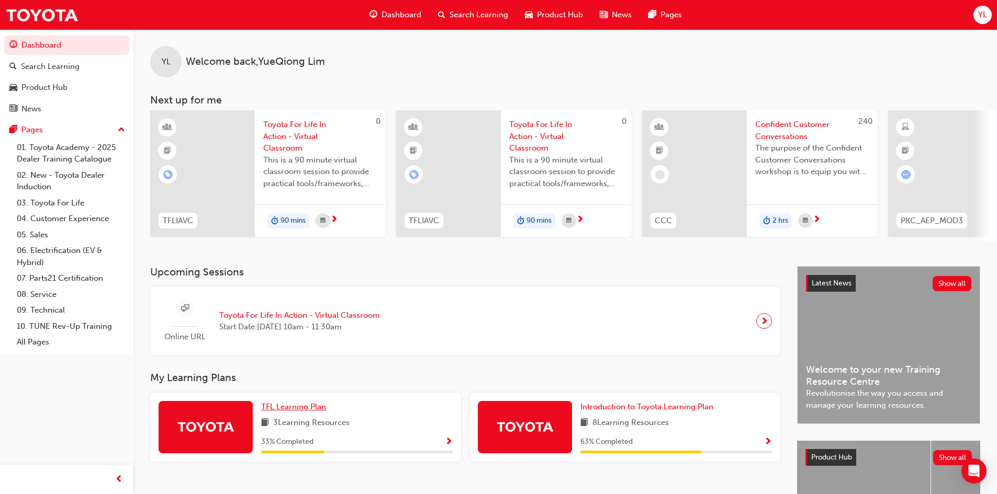
click at [298, 407] on span "TFL Learning Plan" at bounding box center [293, 406] width 65 height 9
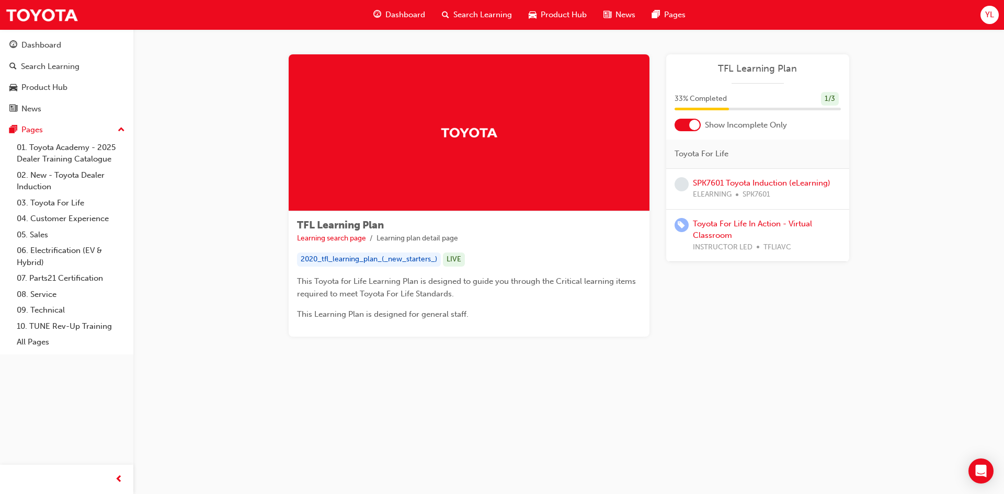
click at [688, 125] on div at bounding box center [688, 125] width 26 height 13
click at [754, 182] on link "SPK7601 Toyota Induction (eLearning)" at bounding box center [762, 182] width 138 height 9
click at [690, 125] on div at bounding box center [695, 125] width 10 height 10
click at [395, 10] on span "Dashboard" at bounding box center [406, 15] width 40 height 12
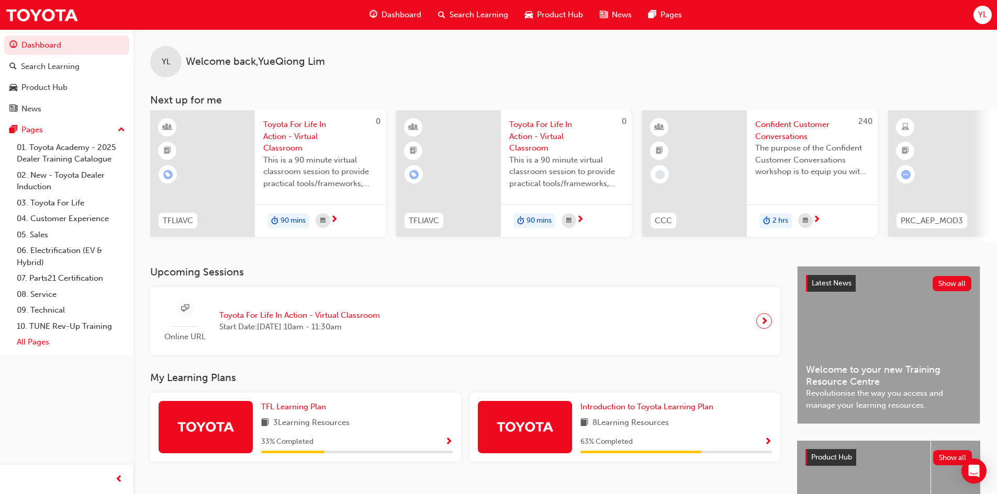
click at [43, 341] on link "All Pages" at bounding box center [71, 342] width 117 height 16
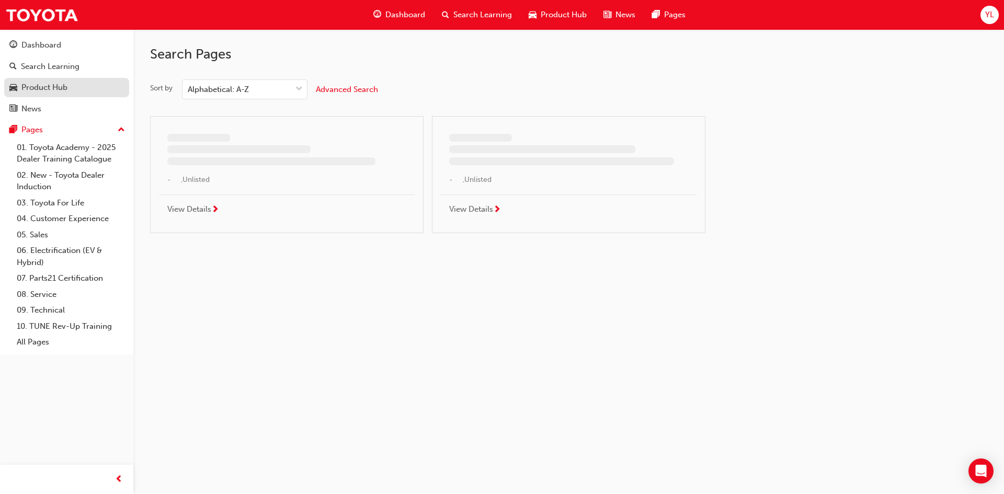
click at [49, 85] on div "Product Hub" at bounding box center [44, 88] width 46 height 12
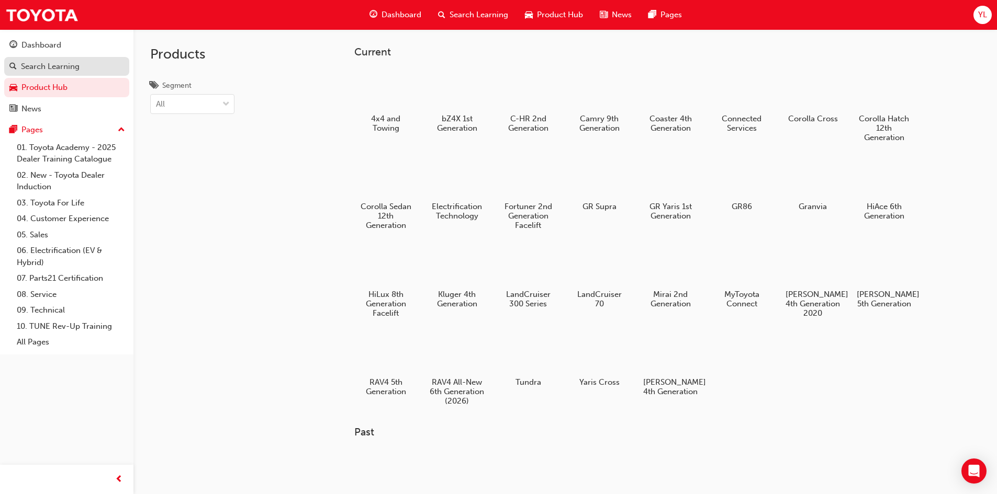
click at [54, 73] on link "Search Learning" at bounding box center [66, 66] width 125 height 19
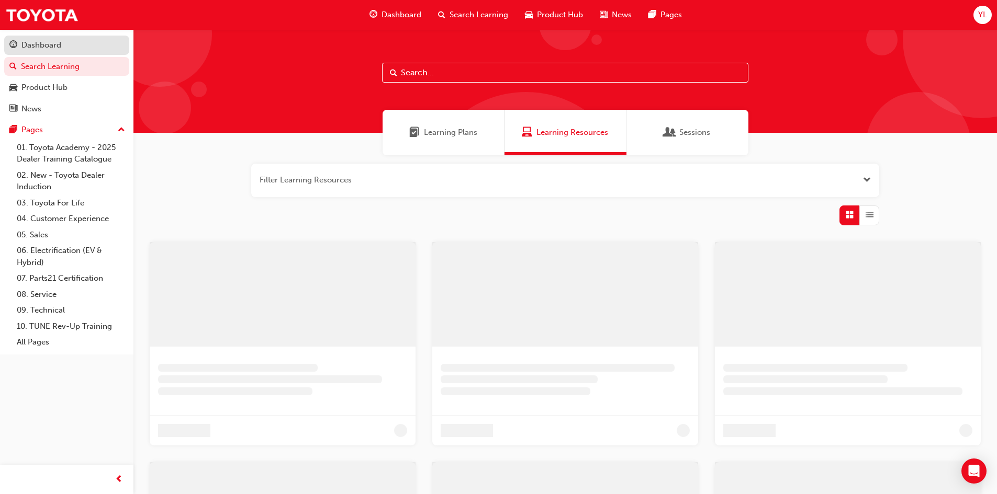
click at [61, 48] on div "Dashboard" at bounding box center [41, 45] width 40 height 12
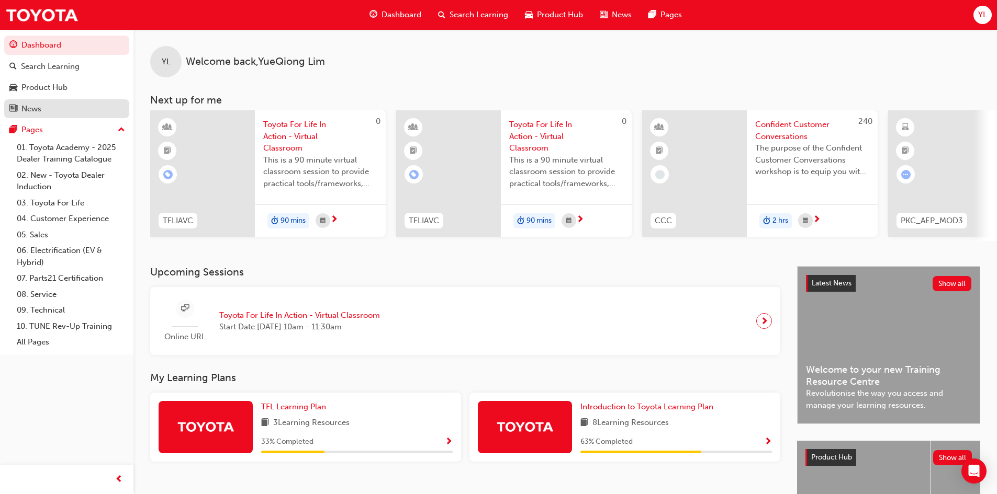
click at [26, 111] on div "News" at bounding box center [31, 109] width 20 height 12
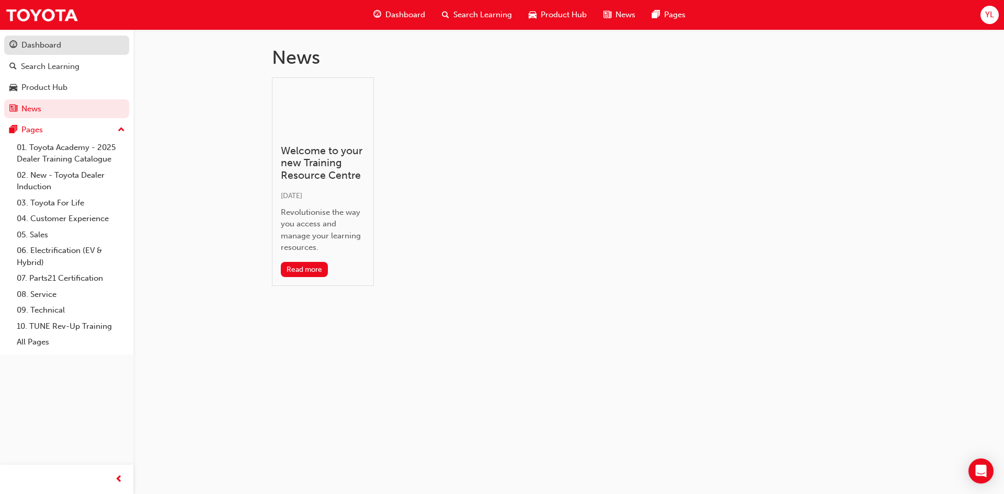
click at [70, 49] on div "Dashboard" at bounding box center [66, 45] width 115 height 13
